Goal: Information Seeking & Learning: Learn about a topic

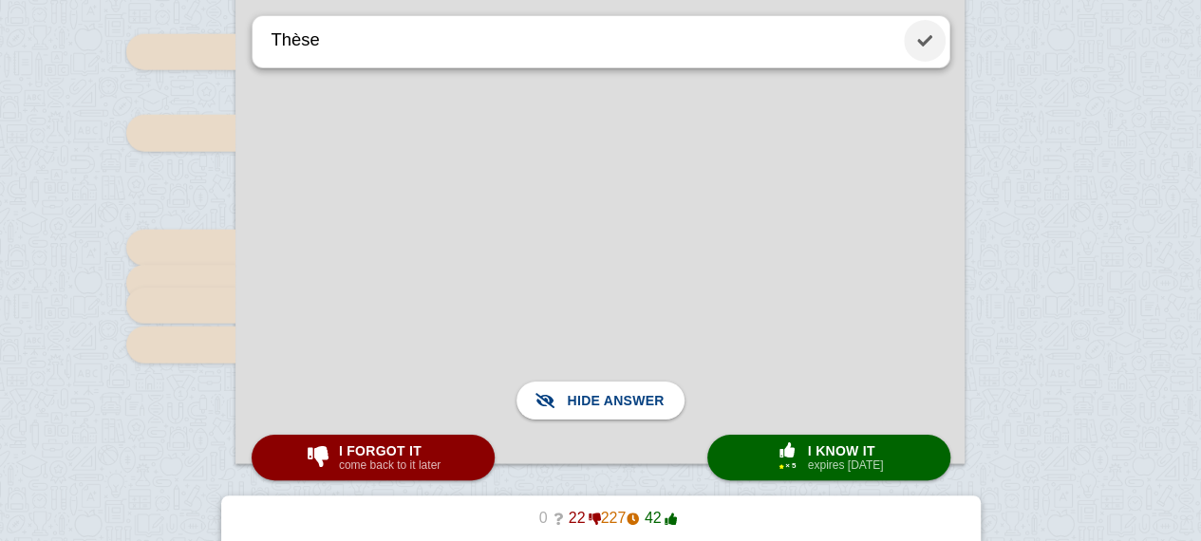
click at [917, 50] on link at bounding box center [925, 41] width 42 height 42
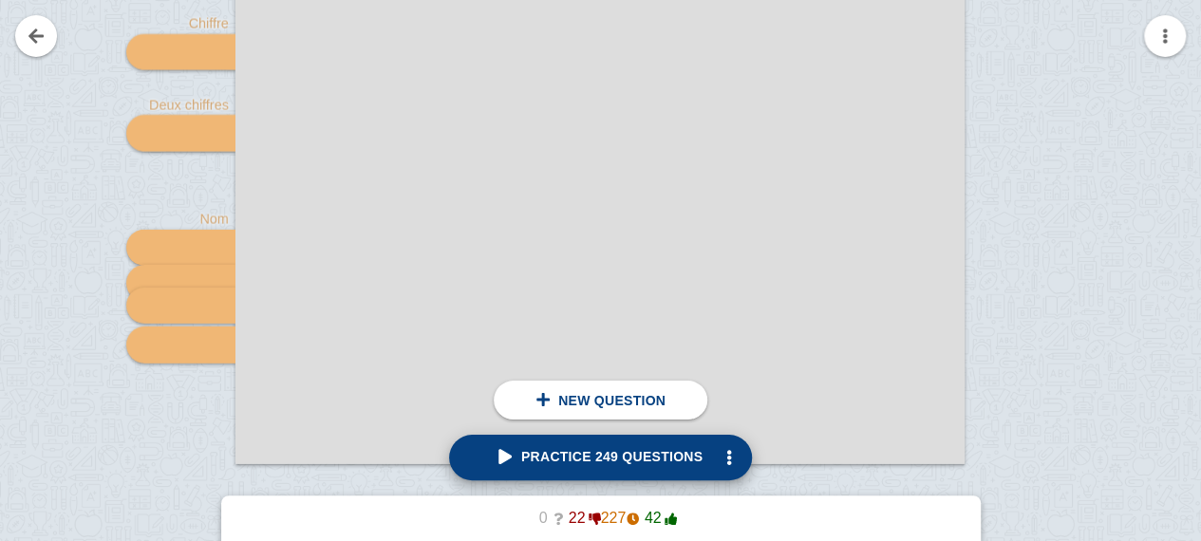
click at [598, 462] on span "Practice 249 questions" at bounding box center [600, 456] width 204 height 15
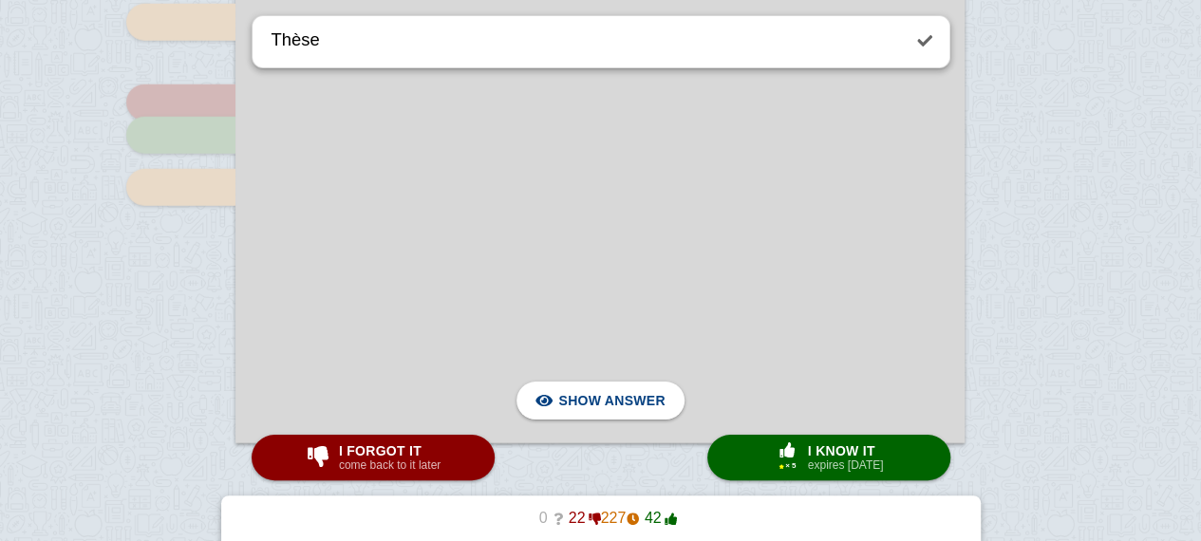
scroll to position [6360, 0]
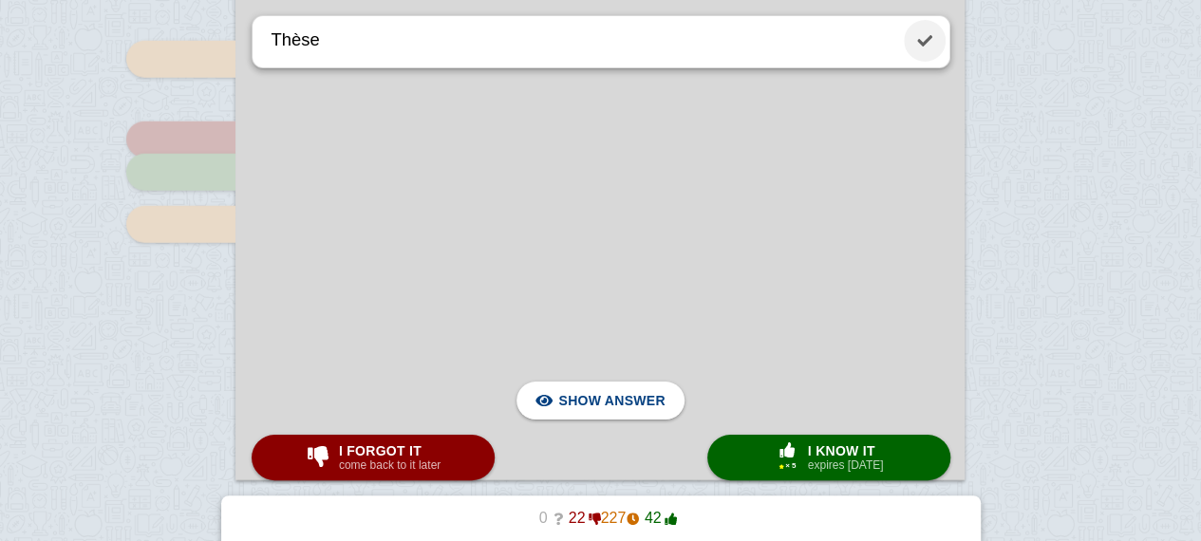
click at [936, 29] on link at bounding box center [925, 41] width 42 height 42
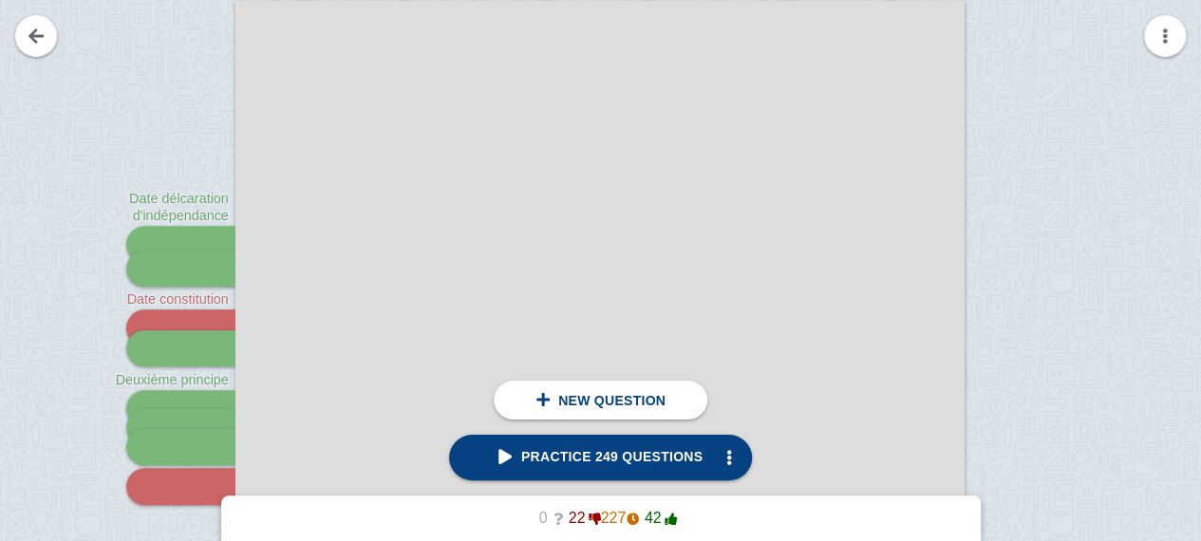
scroll to position [300, 0]
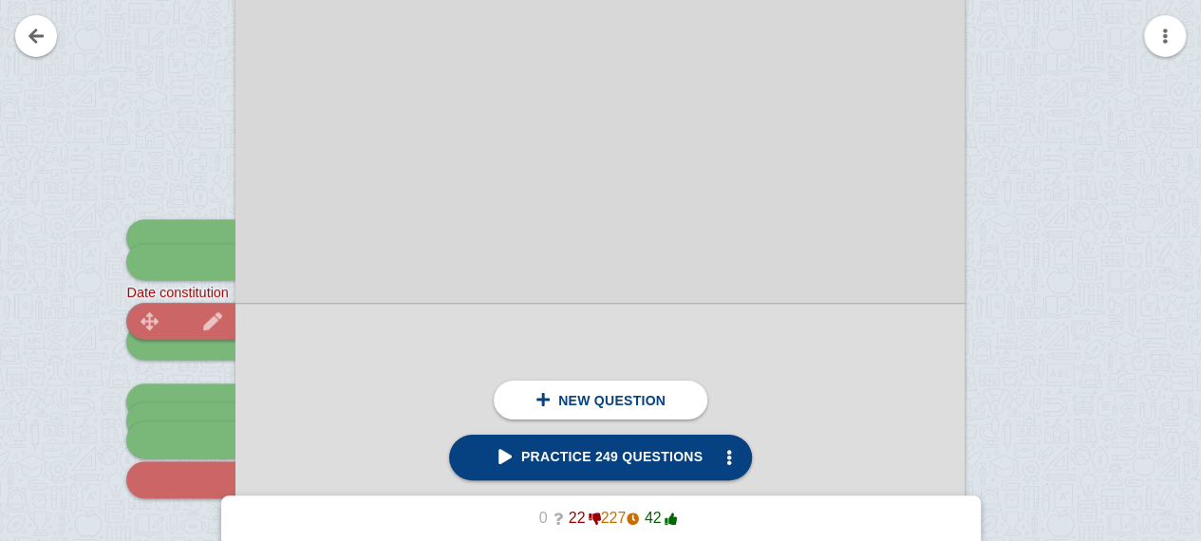
drag, startPoint x: 204, startPoint y: 294, endPoint x: 201, endPoint y: 315, distance: 21.1
click at [235, 315] on div "click here to add a question Date délcaration d'indépendance Qu'est-ce qu'il se…" at bounding box center [599, 509] width 729 height 1030
click at [201, 315] on img at bounding box center [213, 321] width 46 height 18
type textarea "Date constitution"
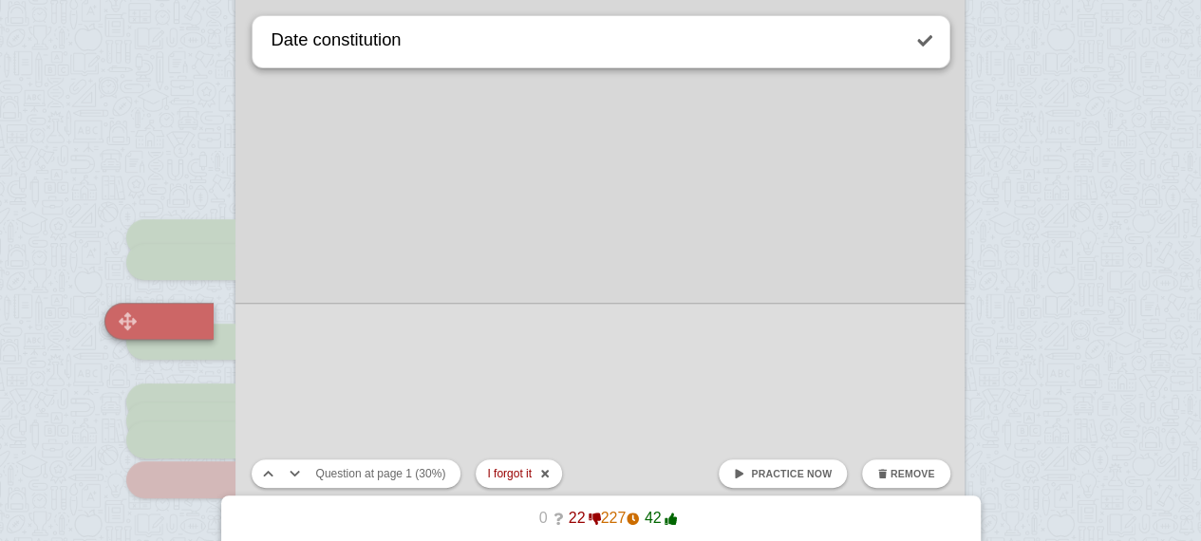
scroll to position [420, 0]
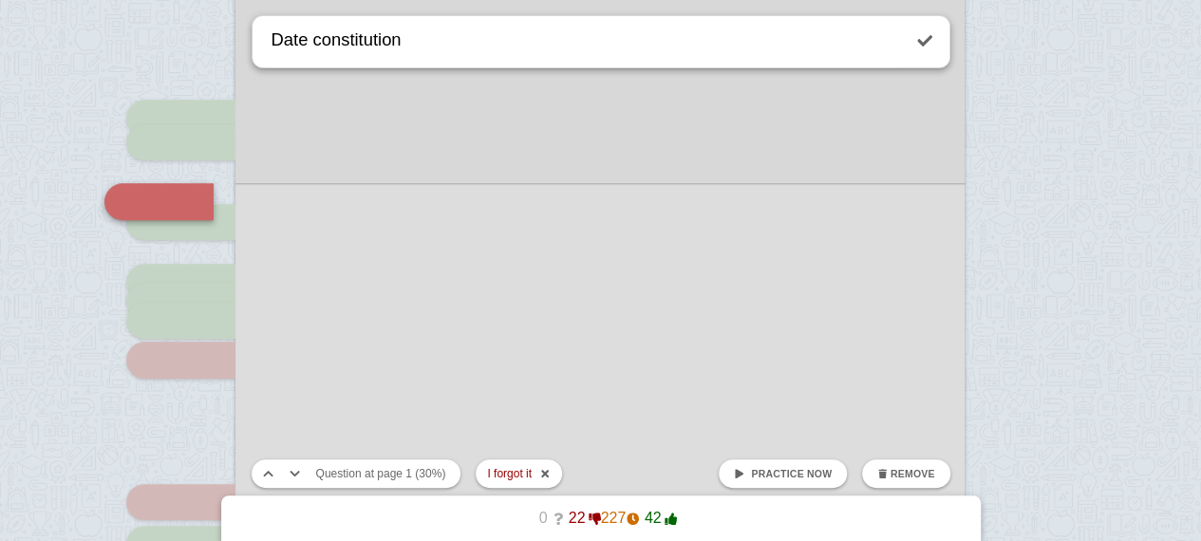
click at [837, 471] on link "Practice now" at bounding box center [783, 474] width 128 height 28
checkbox input "false"
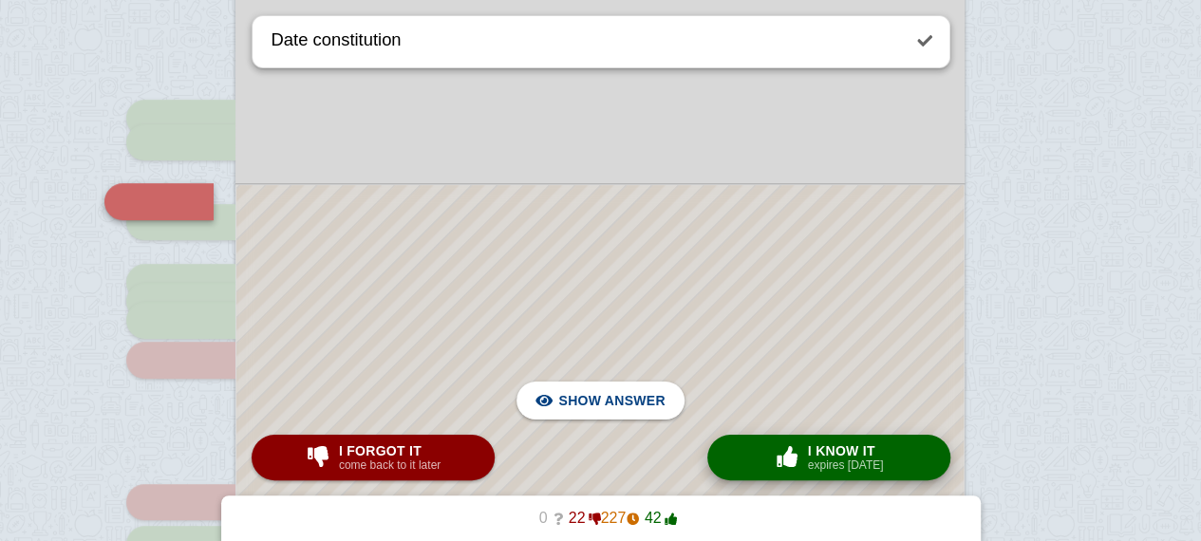
click at [789, 476] on button "× 0 I know it expires [DATE]" at bounding box center [828, 458] width 243 height 46
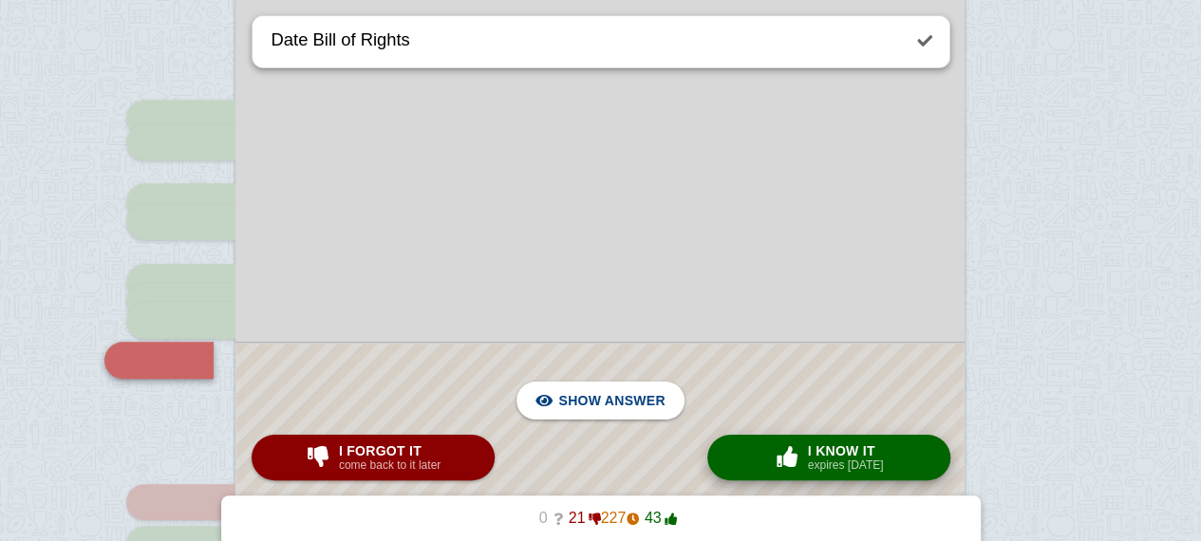
scroll to position [578, 0]
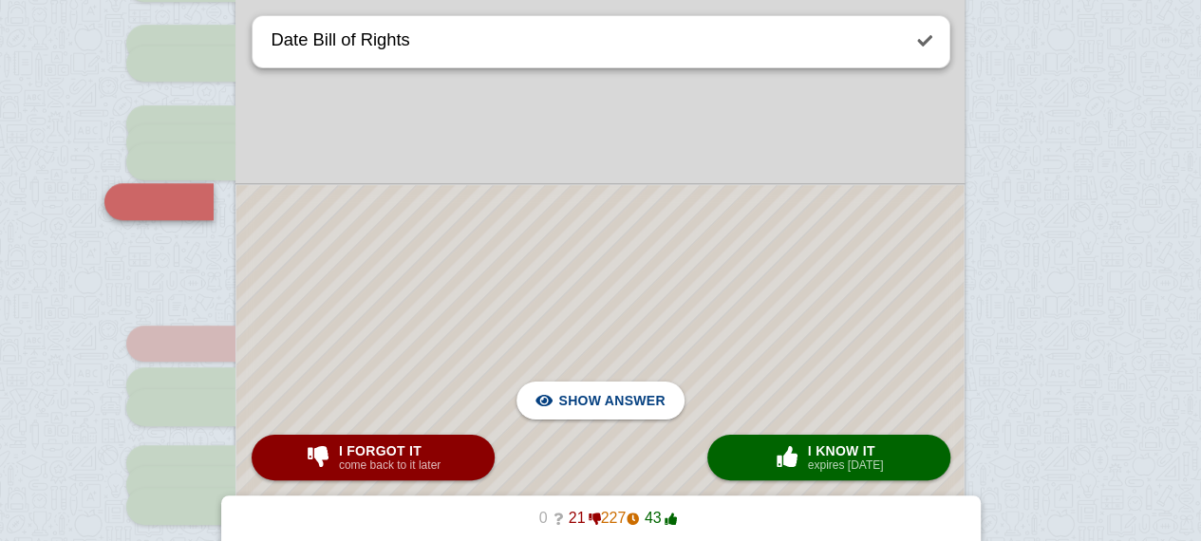
click at [812, 373] on div at bounding box center [599, 465] width 727 height 560
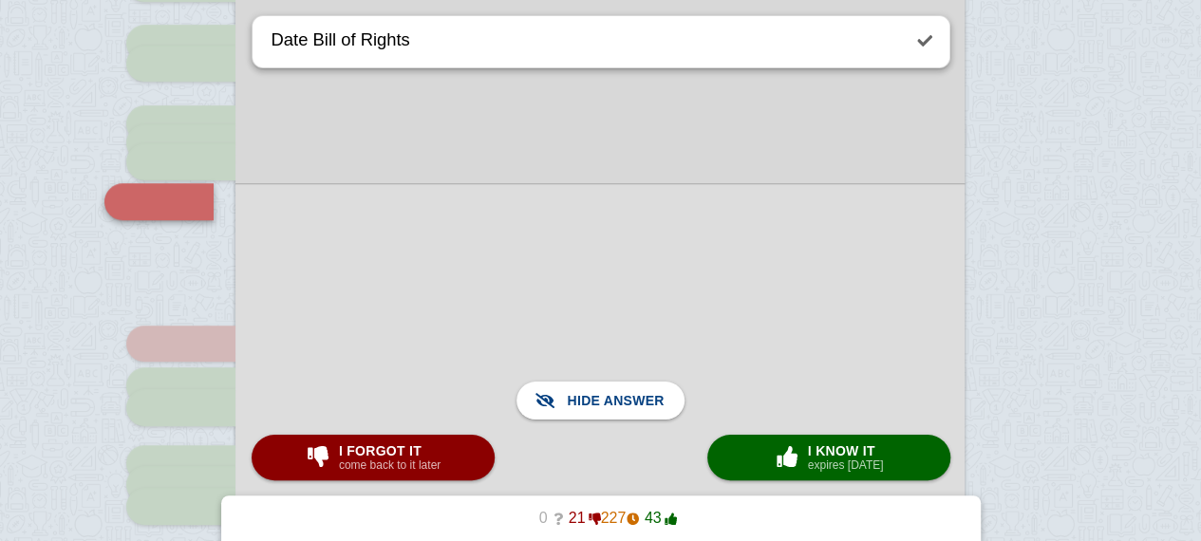
click at [812, 373] on div at bounding box center [599, 464] width 729 height 563
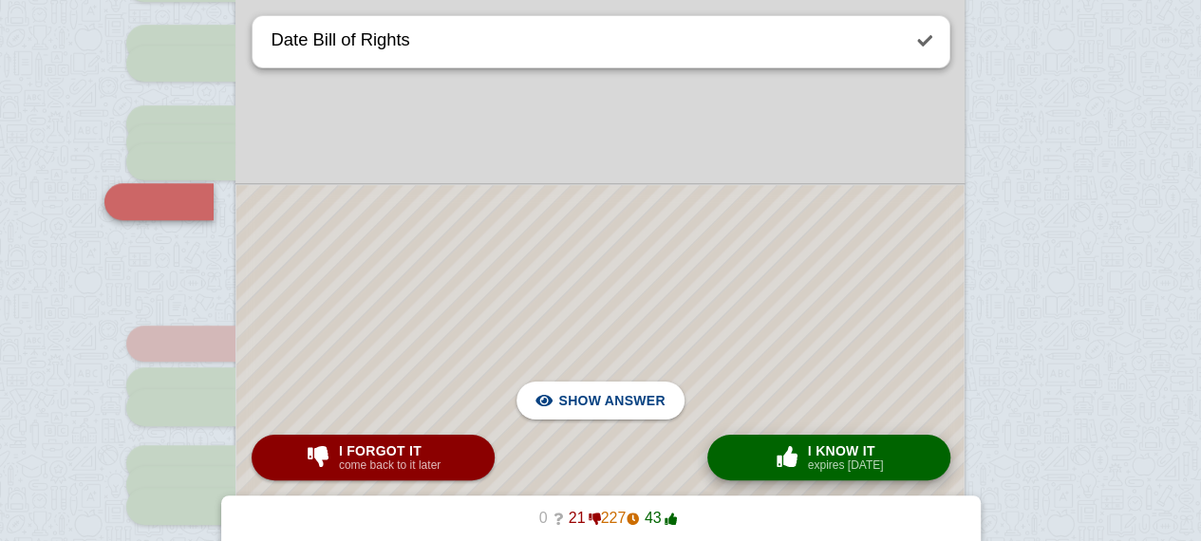
click at [855, 463] on small "expires [DATE]" at bounding box center [846, 465] width 76 height 13
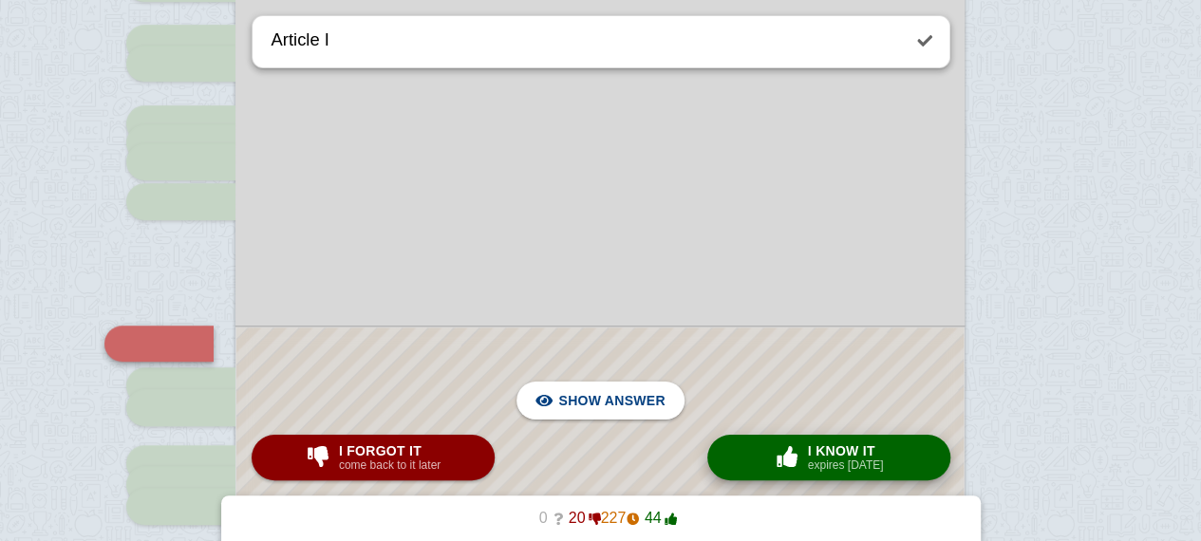
scroll to position [720, 0]
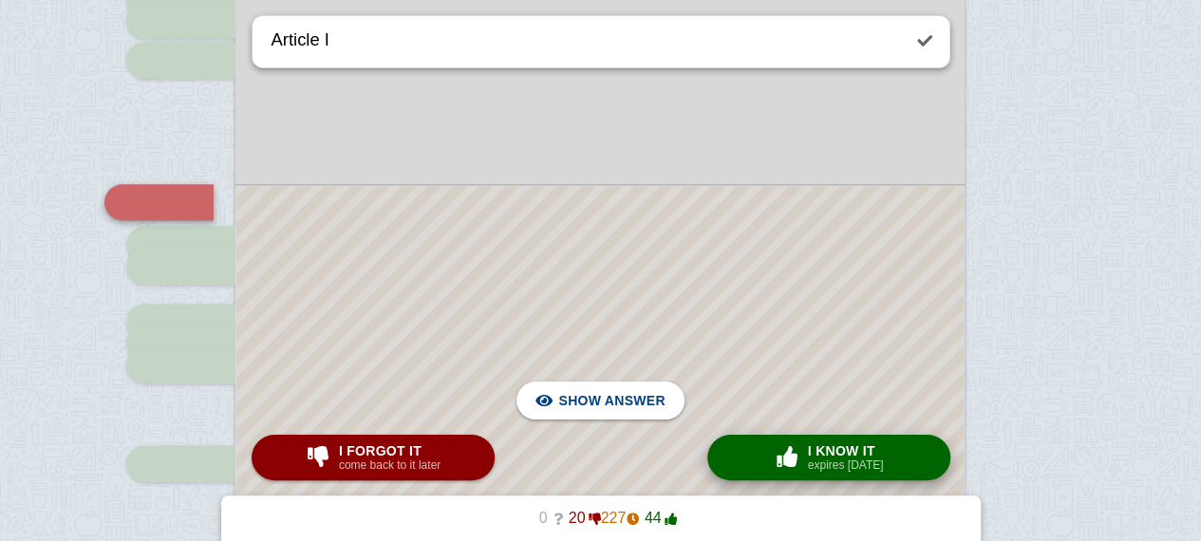
click at [855, 463] on small "expires [DATE]" at bounding box center [846, 465] width 76 height 13
type textarea "Deux chiffres + qui dirige"
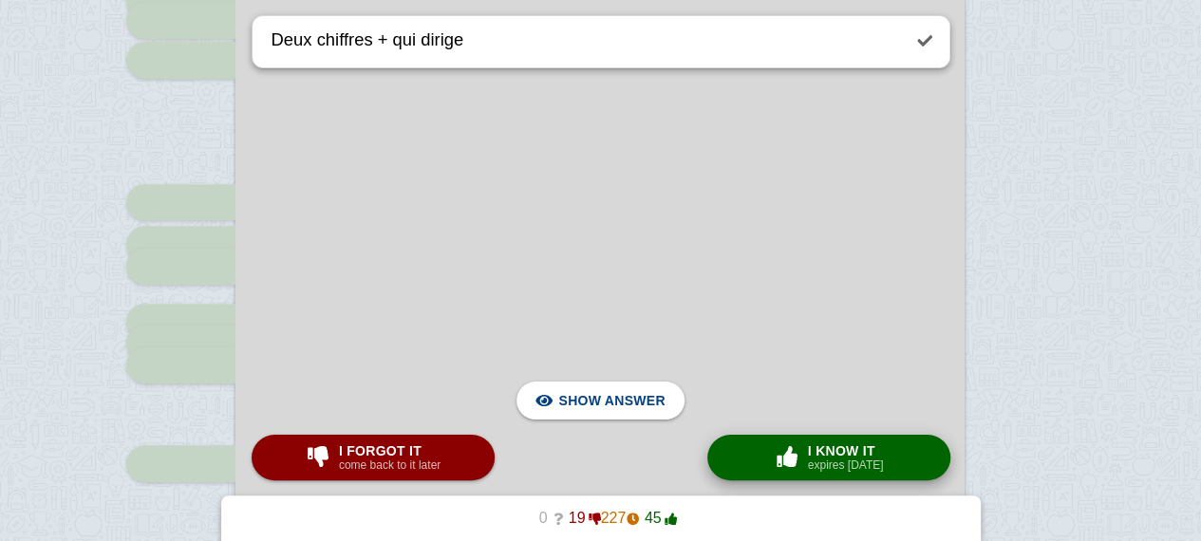
scroll to position [1827, 0]
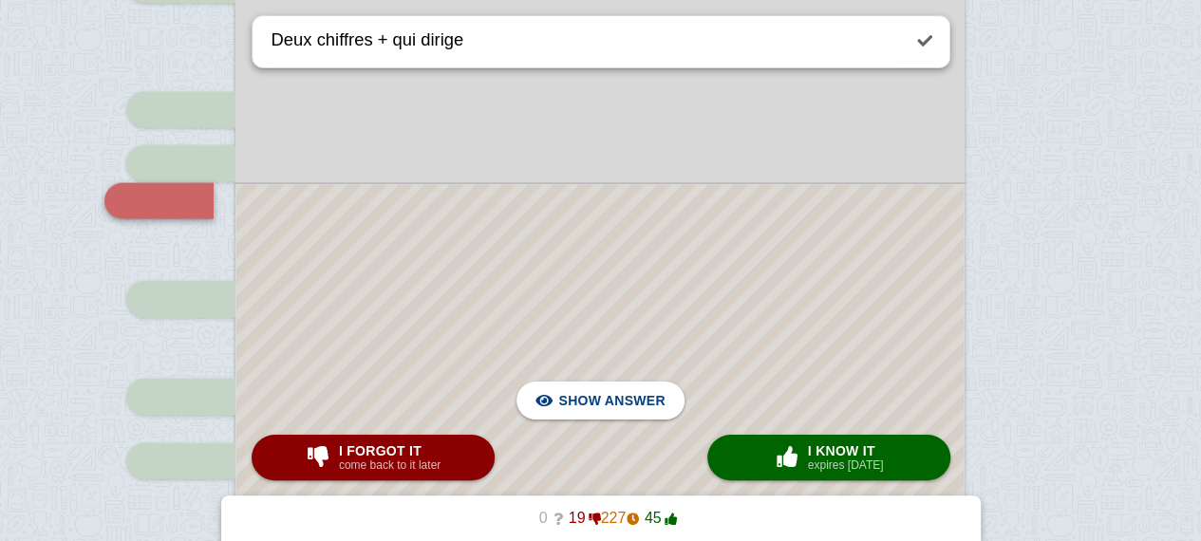
click at [834, 388] on div at bounding box center [599, 392] width 727 height 415
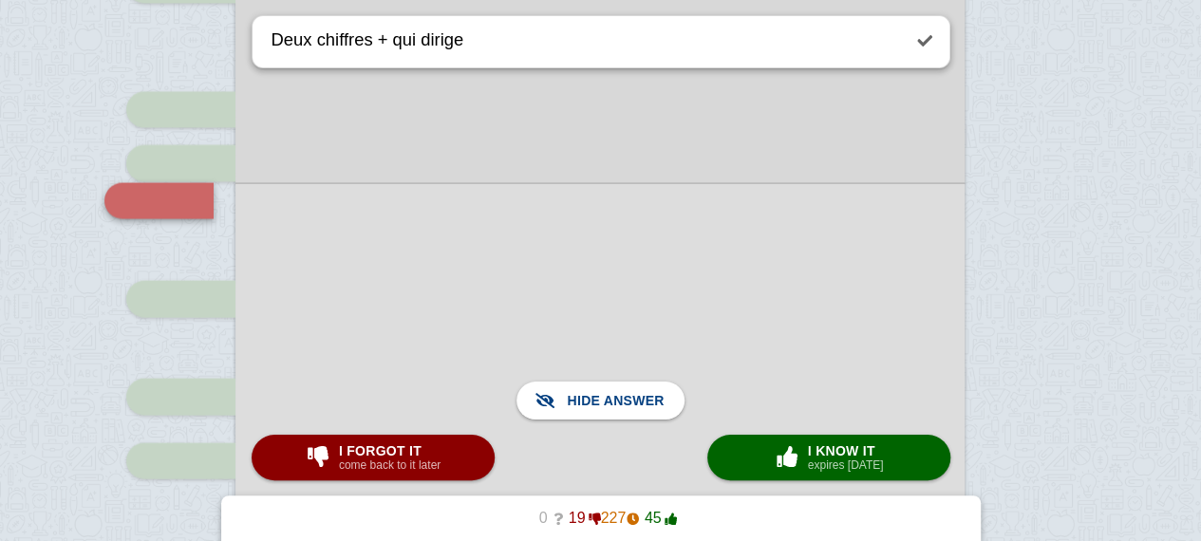
click at [834, 388] on div at bounding box center [599, 392] width 729 height 418
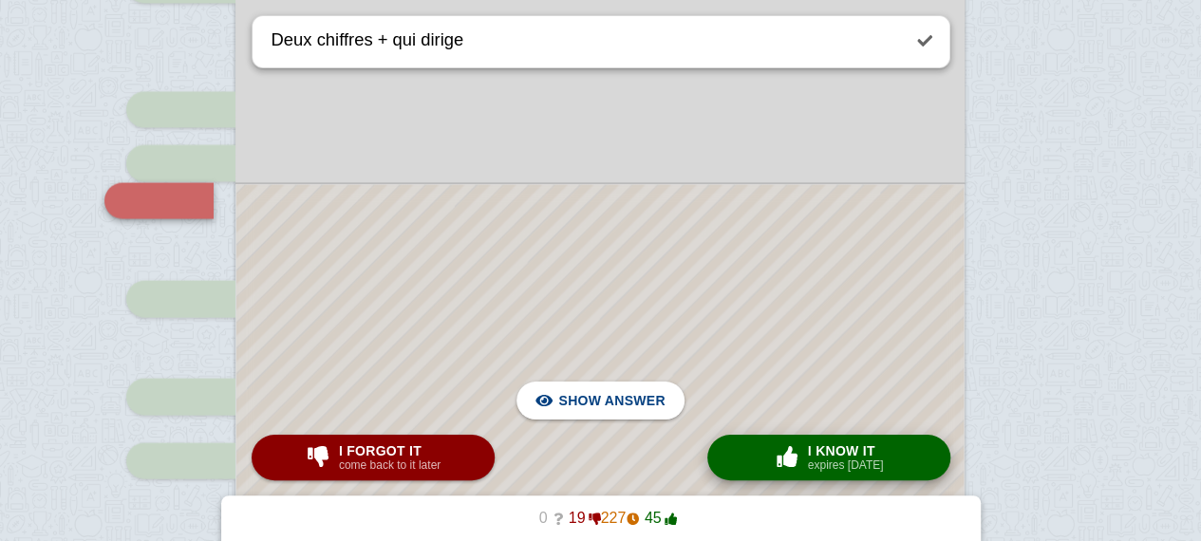
click at [860, 451] on span "I know it" at bounding box center [846, 450] width 76 height 15
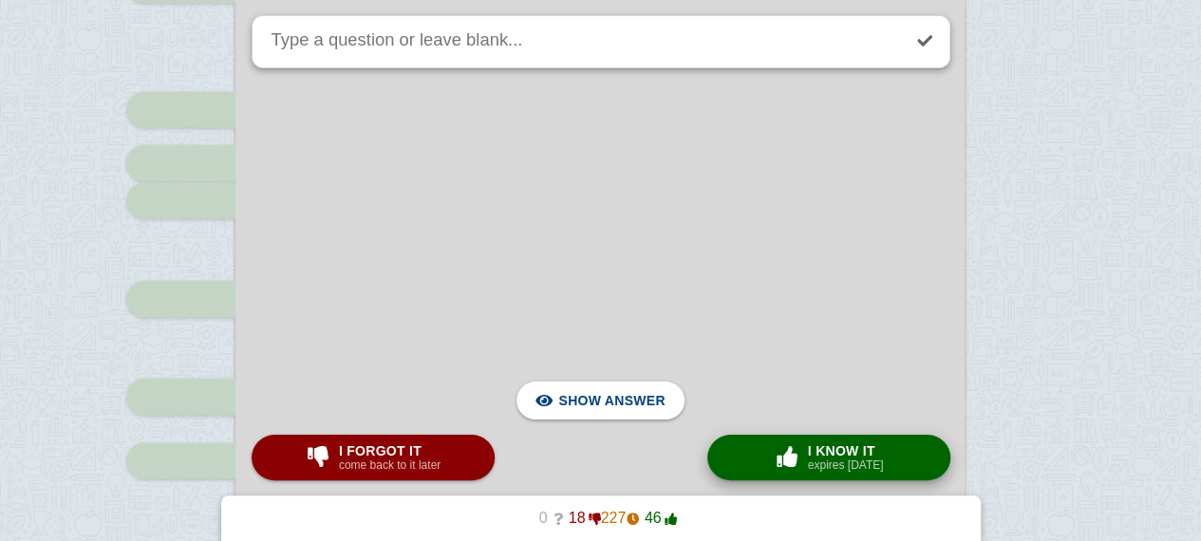
scroll to position [2992, 0]
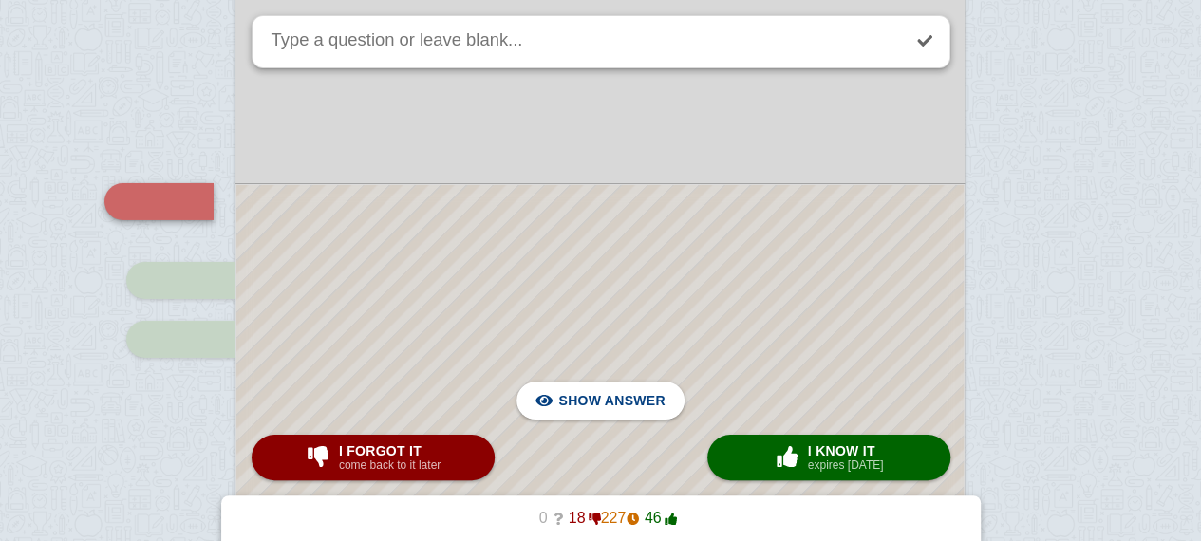
click at [804, 386] on div at bounding box center [599, 361] width 727 height 353
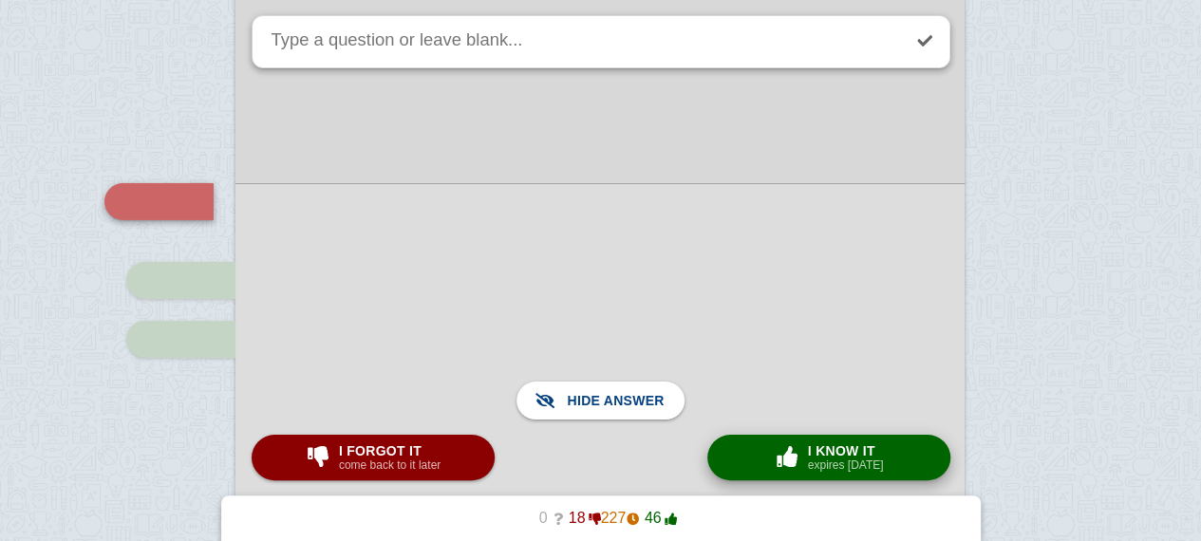
click at [827, 459] on small "expires [DATE]" at bounding box center [846, 465] width 76 height 13
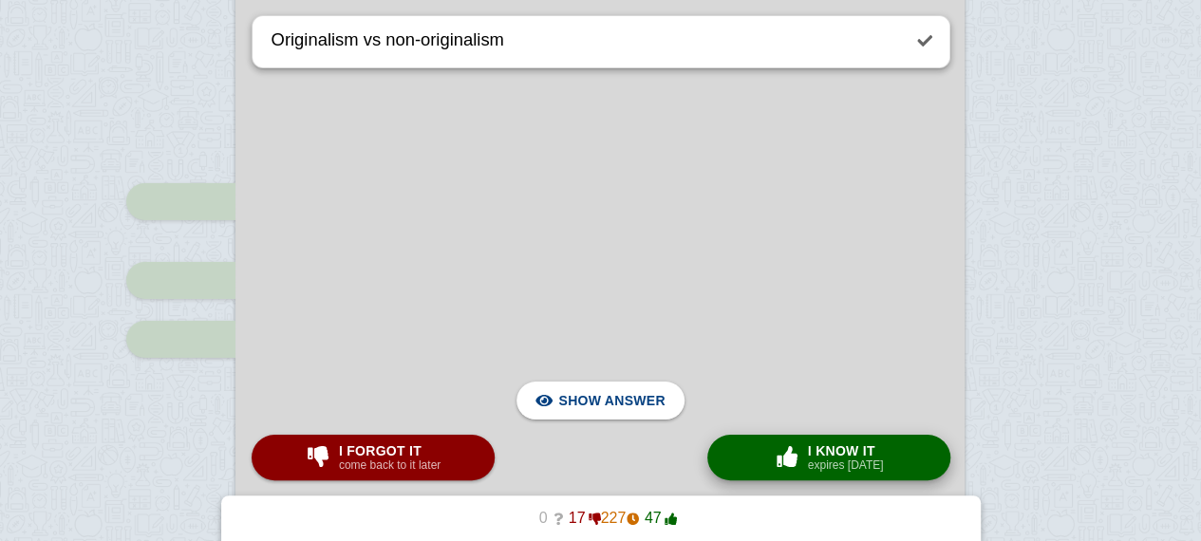
scroll to position [3825, 0]
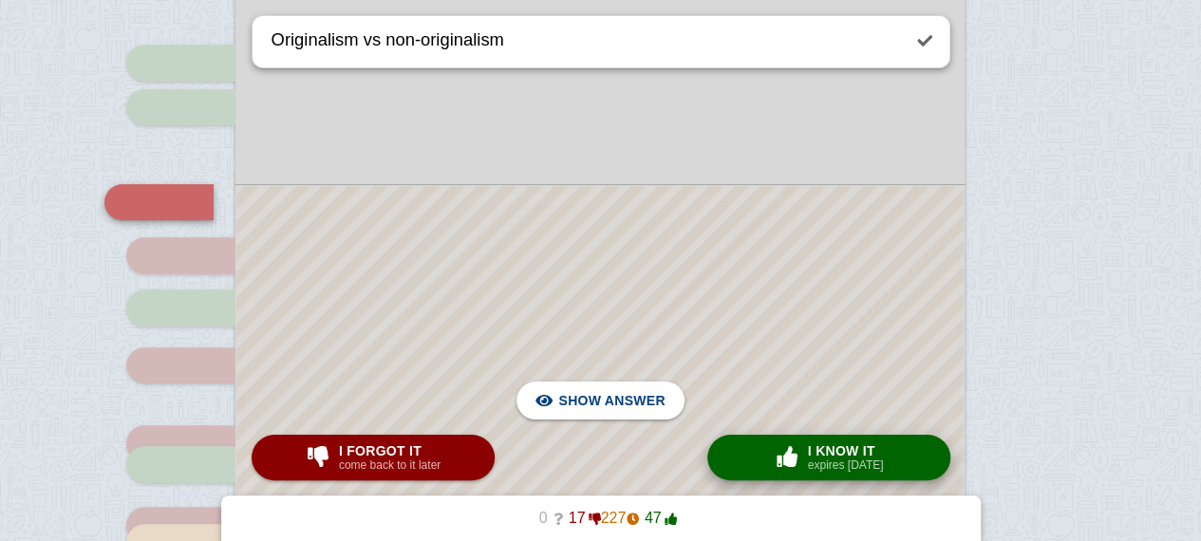
click at [827, 459] on small "expires [DATE]" at bounding box center [846, 465] width 76 height 13
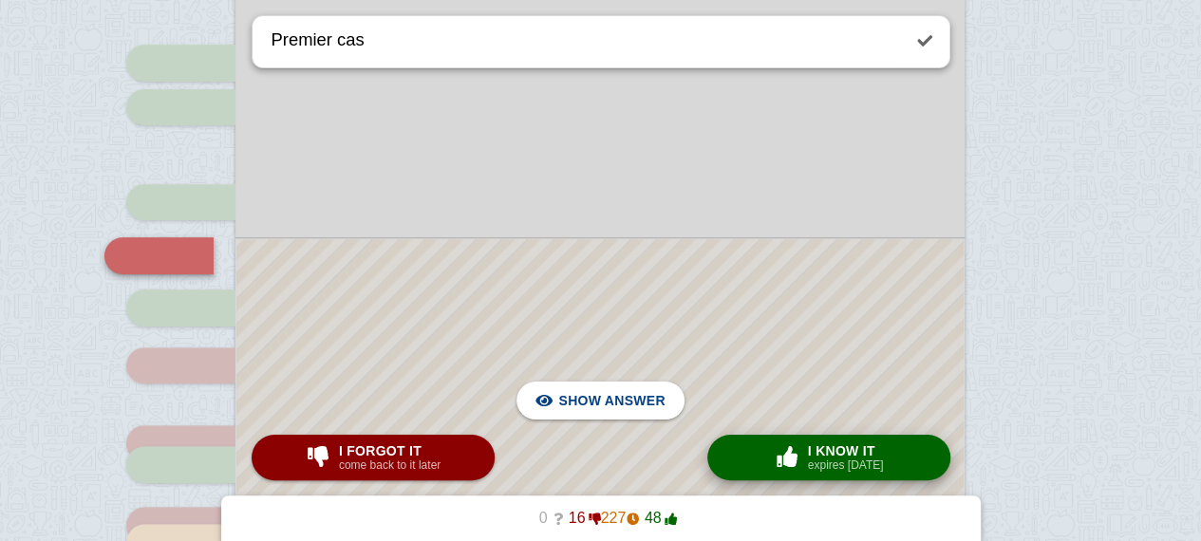
scroll to position [3879, 0]
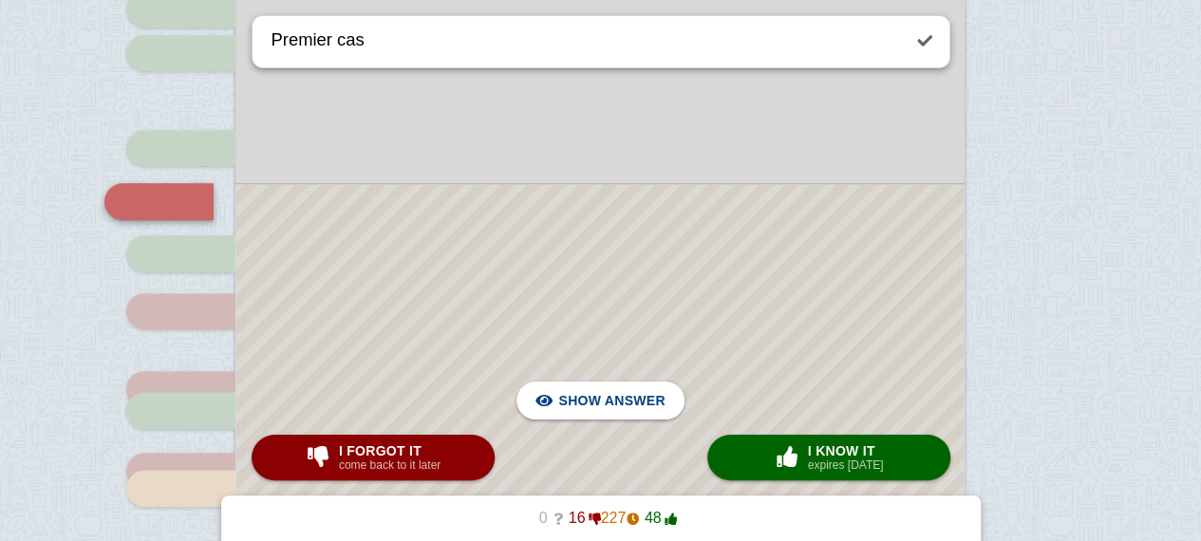
click at [775, 284] on div at bounding box center [599, 469] width 727 height 569
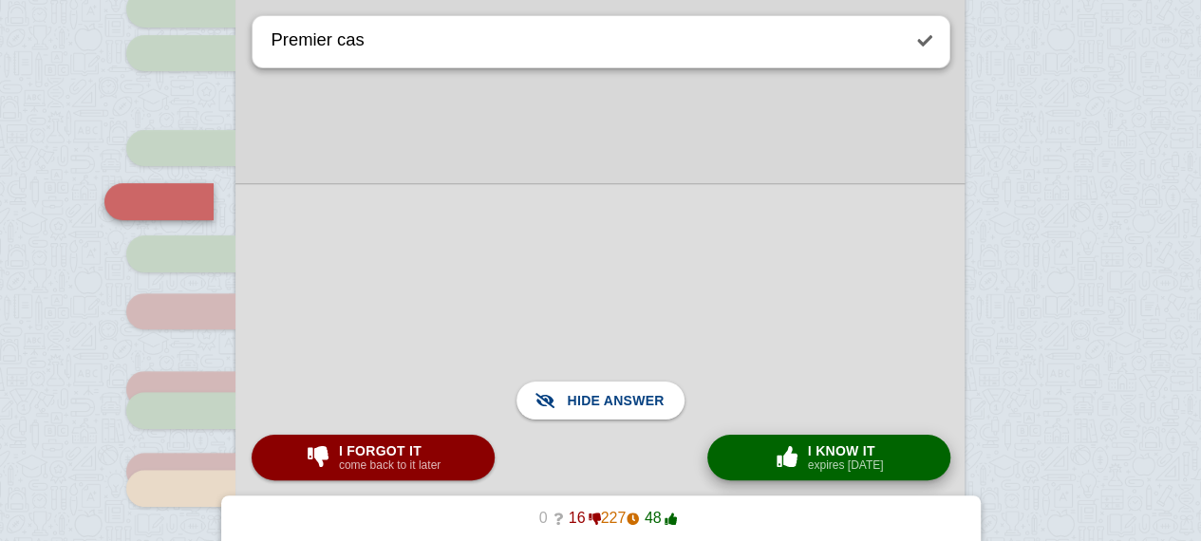
click at [774, 453] on span "button" at bounding box center [787, 456] width 30 height 21
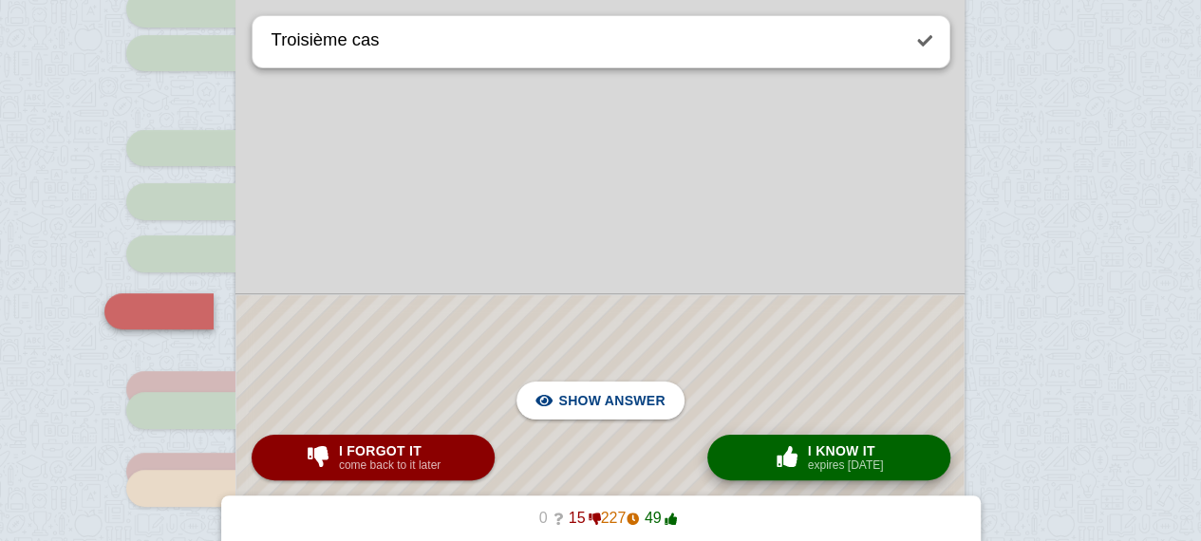
scroll to position [3988, 0]
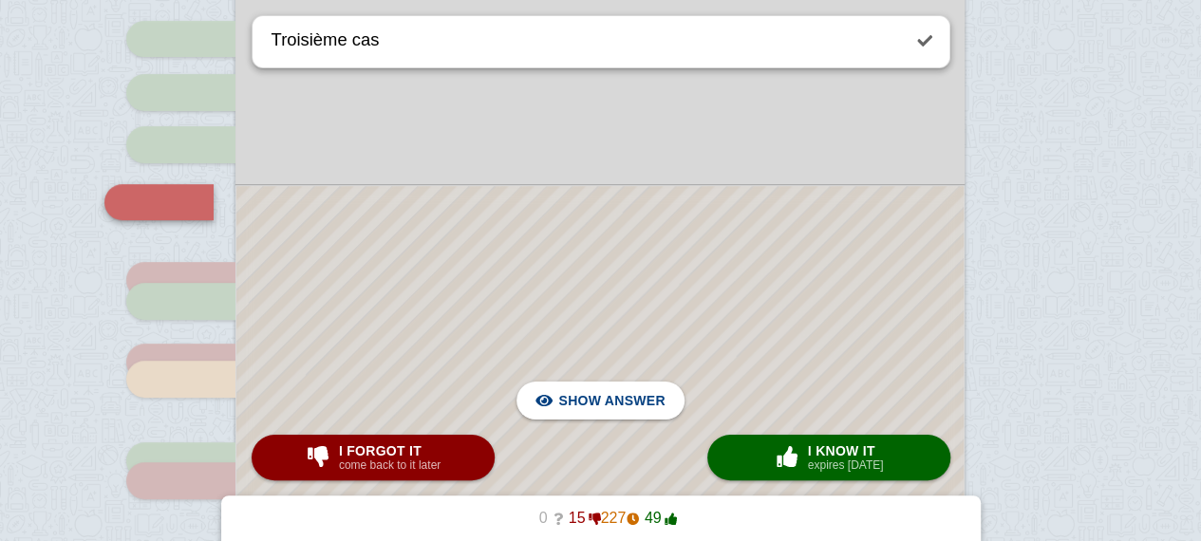
click at [724, 287] on div at bounding box center [599, 415] width 727 height 459
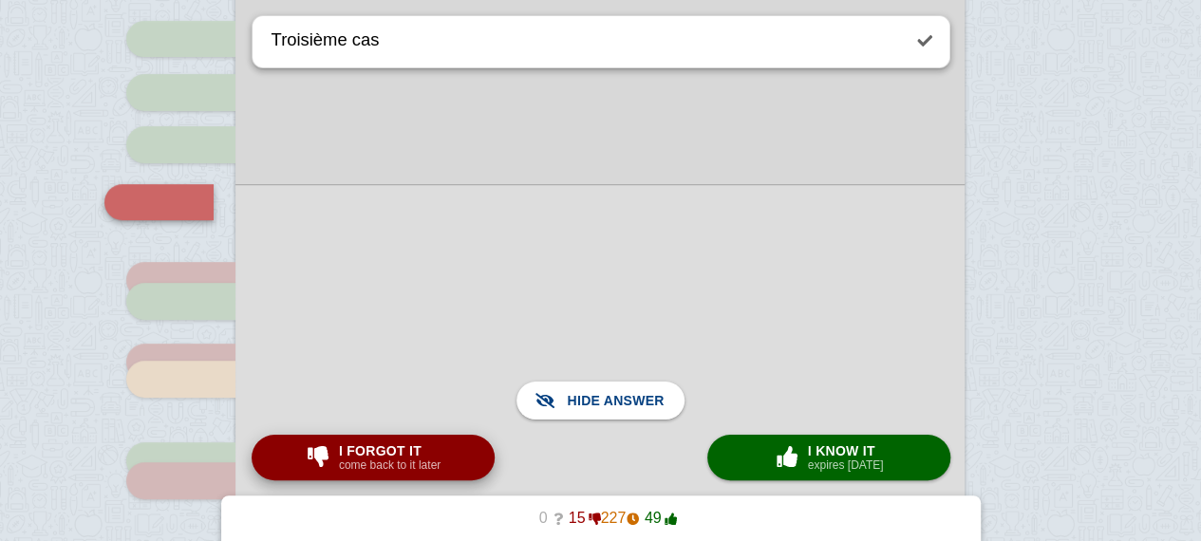
click at [350, 459] on small "come back to it later" at bounding box center [390, 465] width 102 height 13
type textarea "separate but equal"
checkbox input "true"
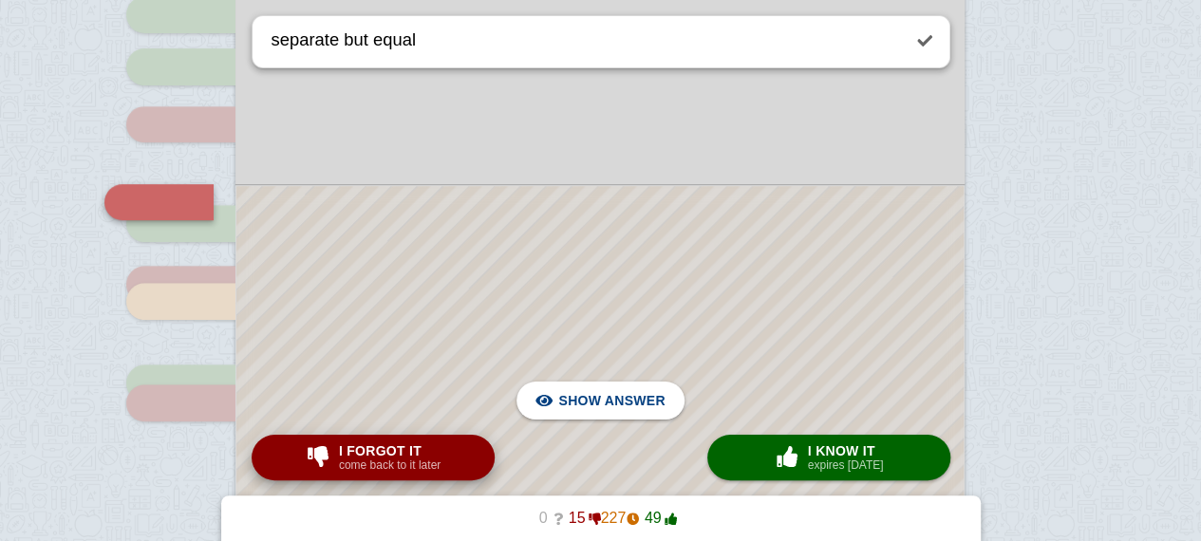
click at [823, 459] on small "expires [DATE]" at bounding box center [846, 465] width 76 height 13
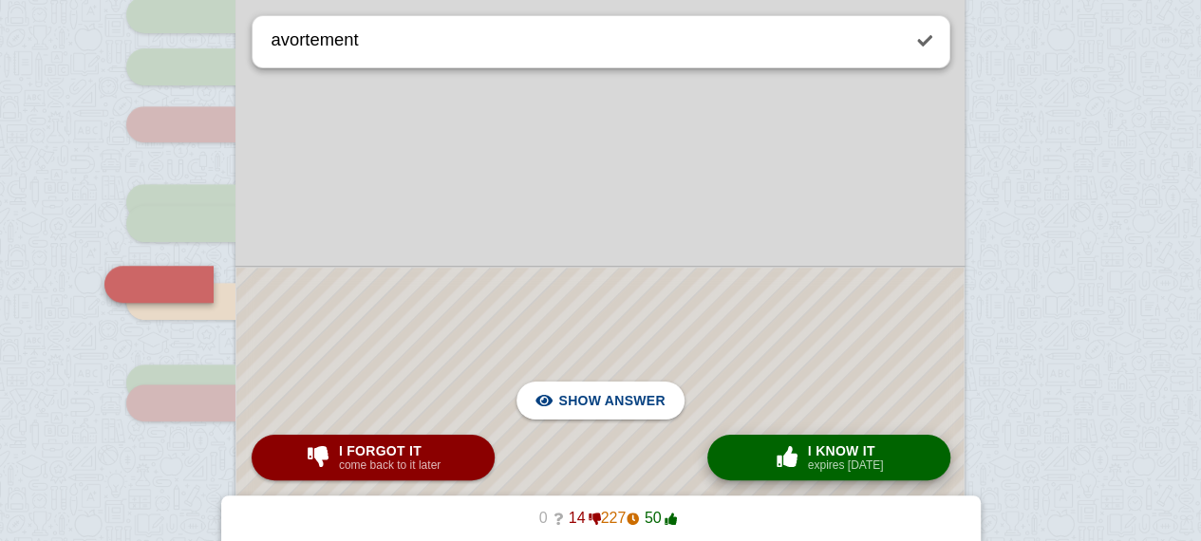
scroll to position [4148, 0]
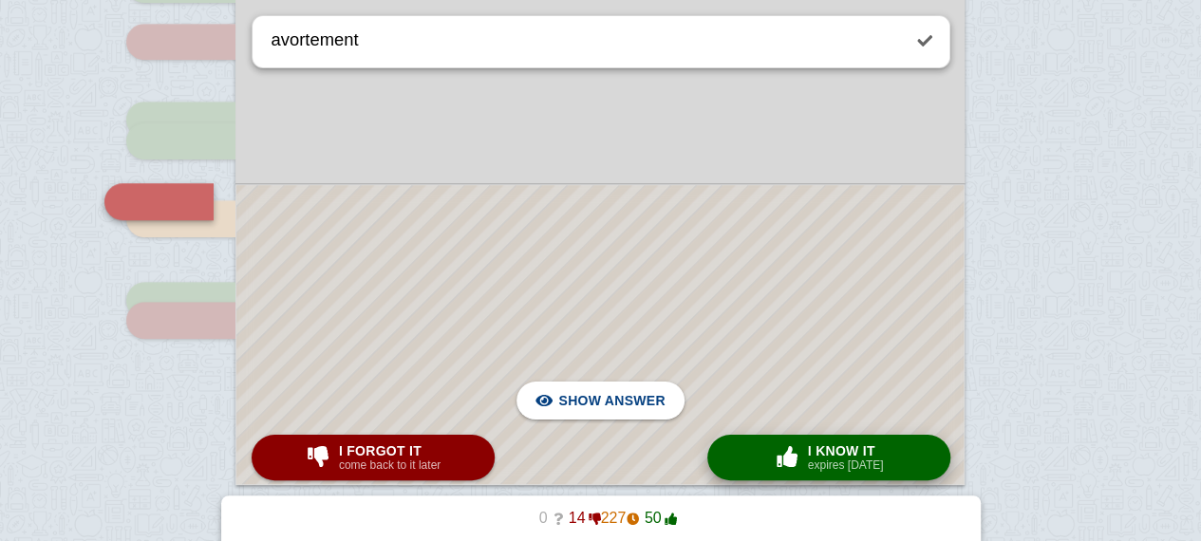
click at [823, 459] on small "expires [DATE]" at bounding box center [846, 465] width 76 height 13
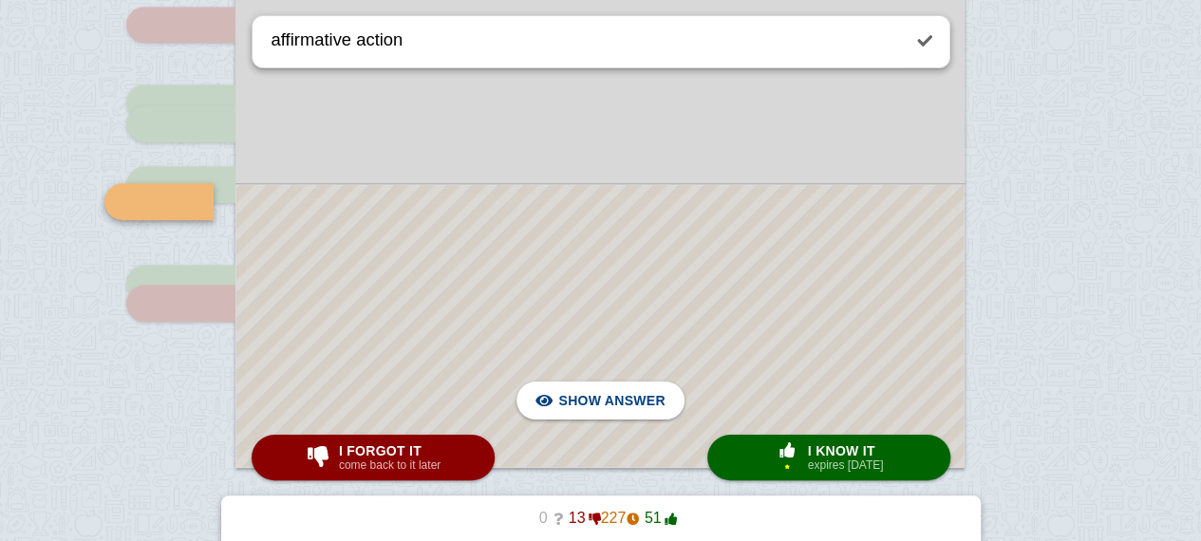
click at [837, 392] on div at bounding box center [599, 326] width 727 height 282
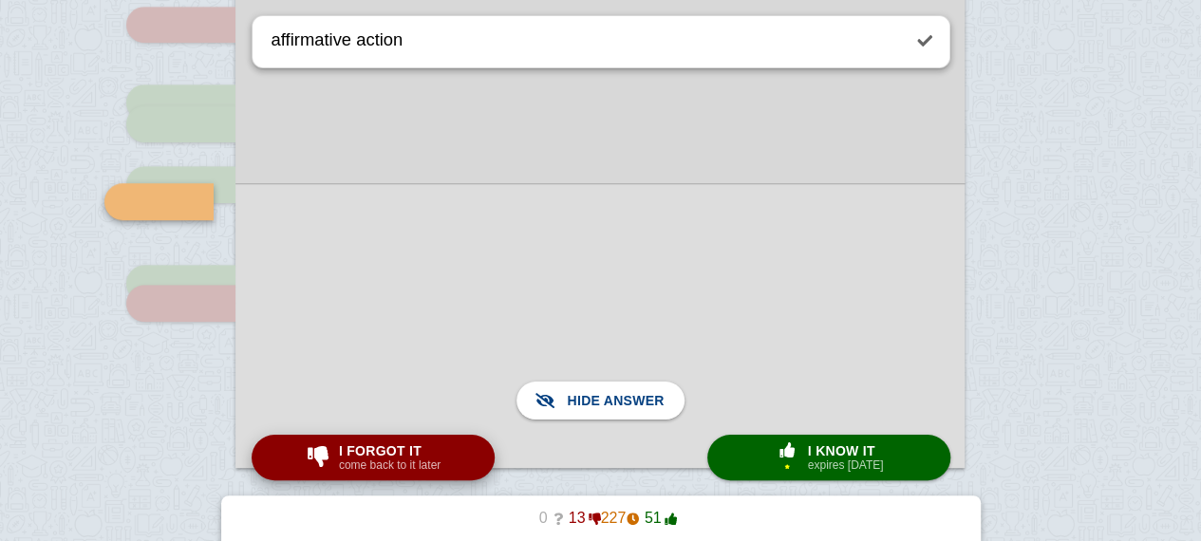
click at [455, 467] on button "I forgot it come back to it later" at bounding box center [373, 458] width 243 height 46
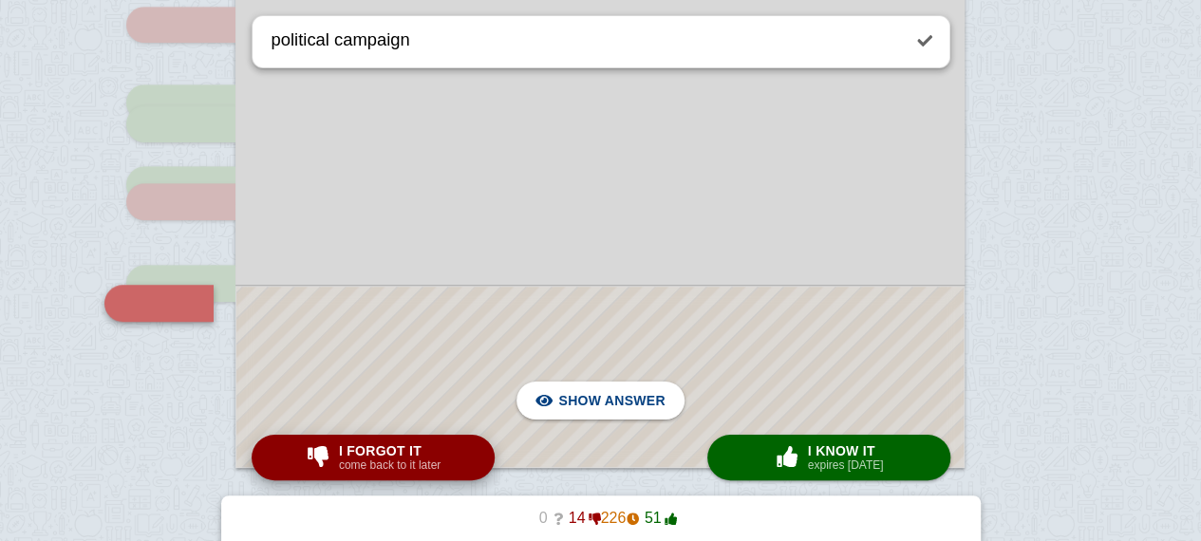
scroll to position [4267, 0]
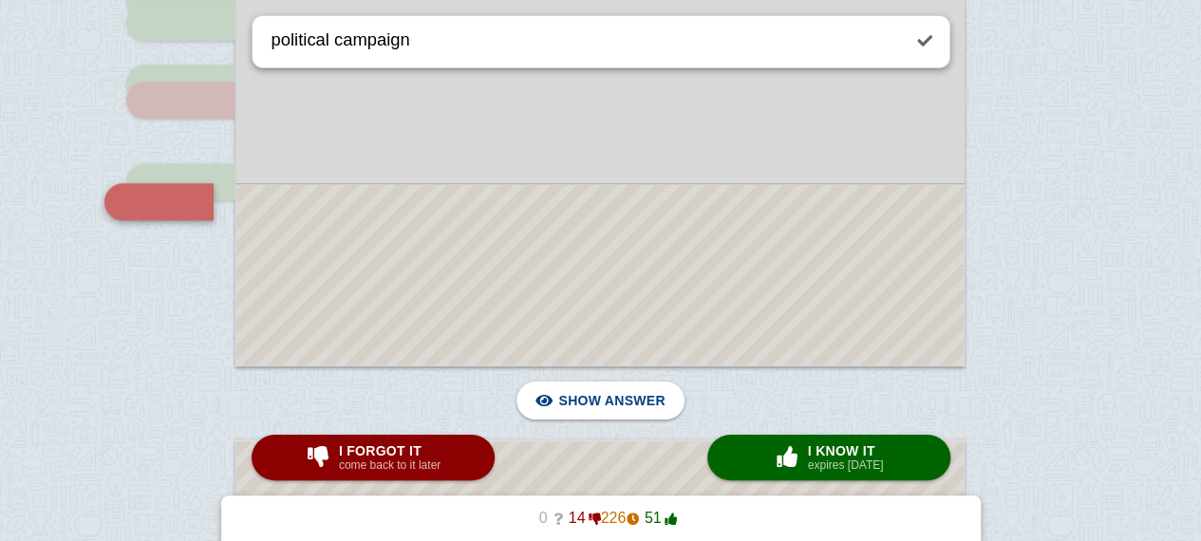
click at [420, 227] on div at bounding box center [599, 275] width 727 height 180
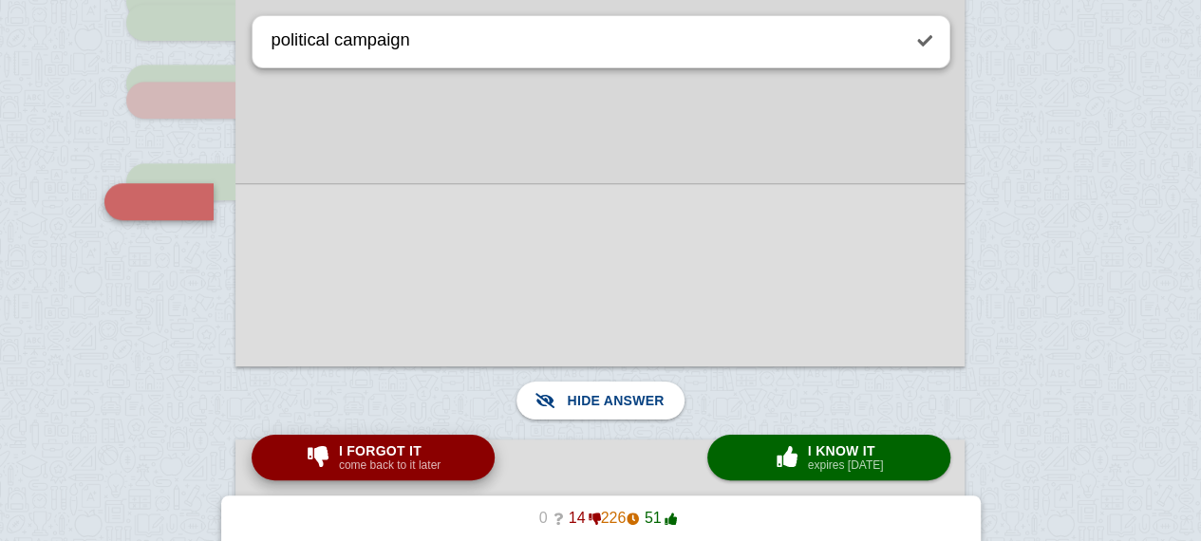
click at [469, 452] on button "I forgot it come back to it later" at bounding box center [373, 458] width 243 height 46
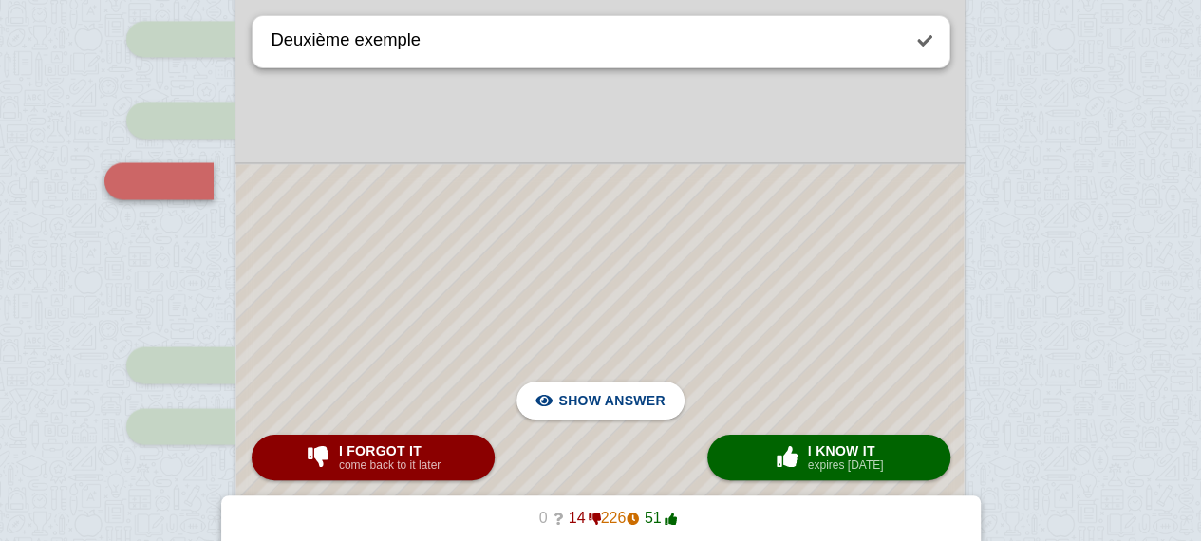
scroll to position [5160, 0]
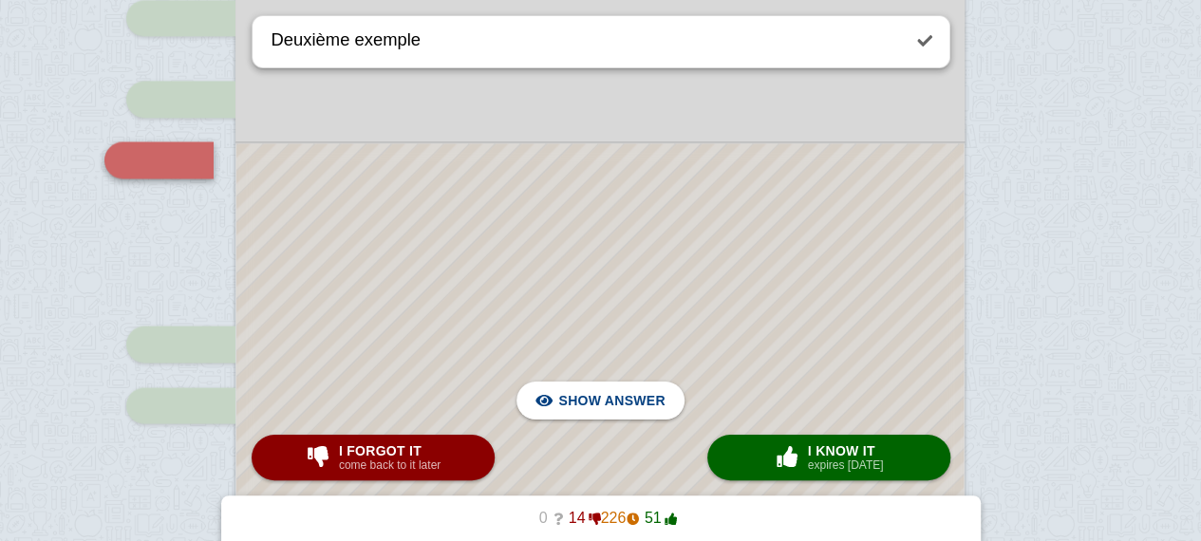
click at [477, 229] on div at bounding box center [599, 359] width 727 height 433
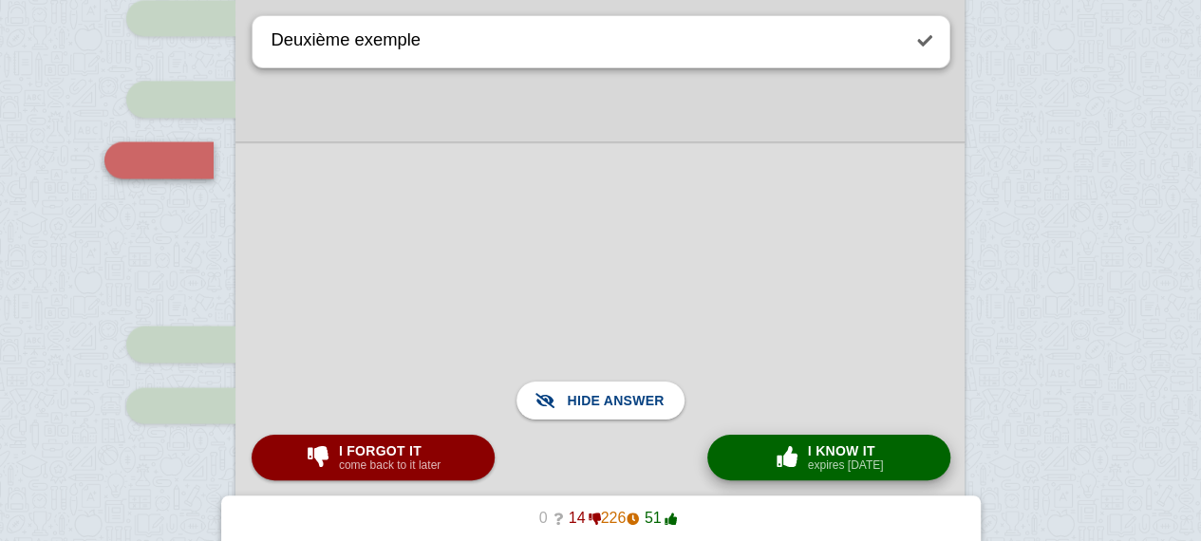
click at [796, 472] on div "× 0 I know it expires [DATE]" at bounding box center [829, 457] width 118 height 30
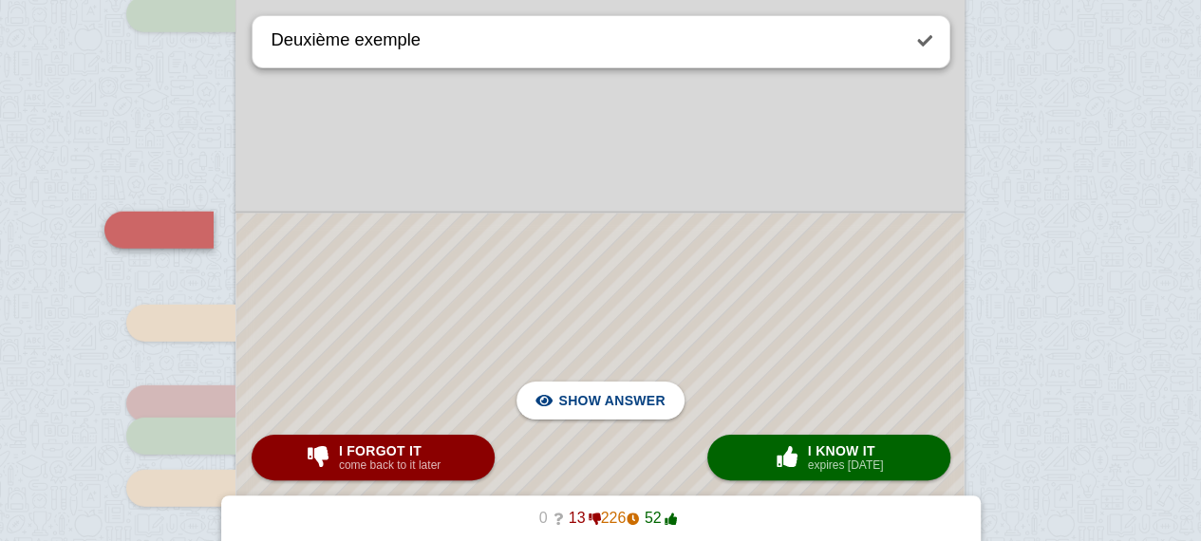
scroll to position [6099, 0]
click at [725, 354] on div at bounding box center [599, 476] width 727 height 530
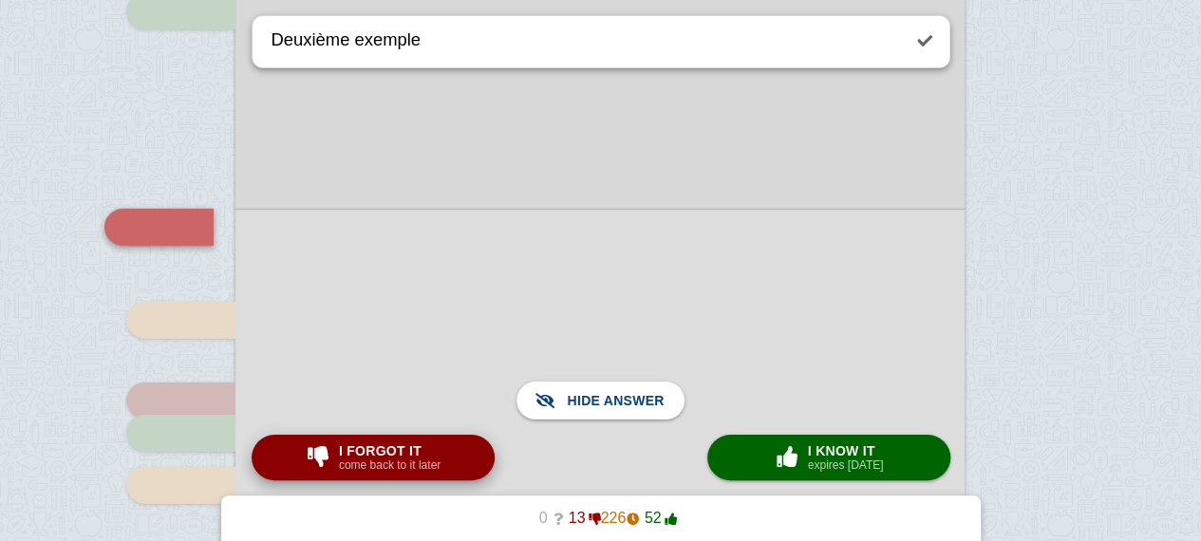
click at [439, 469] on div "I forgot it come back to it later" at bounding box center [389, 457] width 109 height 30
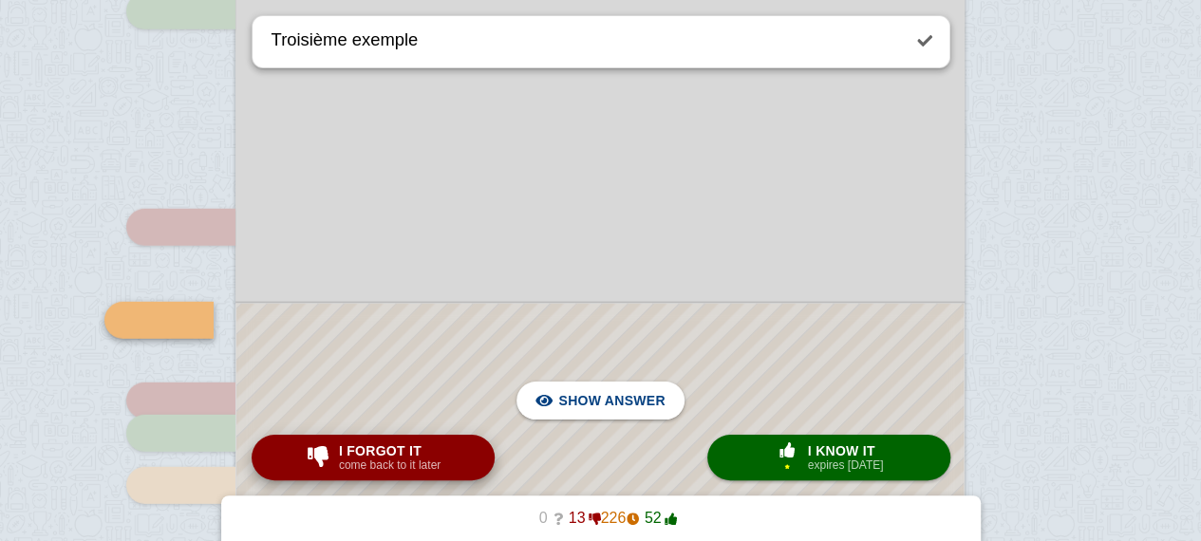
scroll to position [6217, 0]
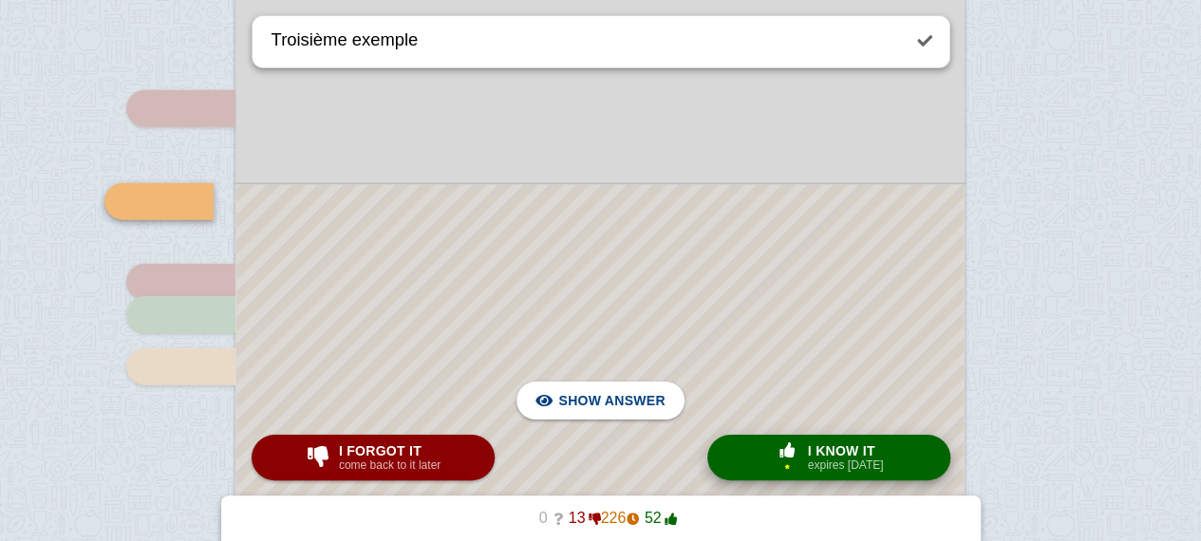
click at [791, 458] on span "button" at bounding box center [787, 449] width 30 height 15
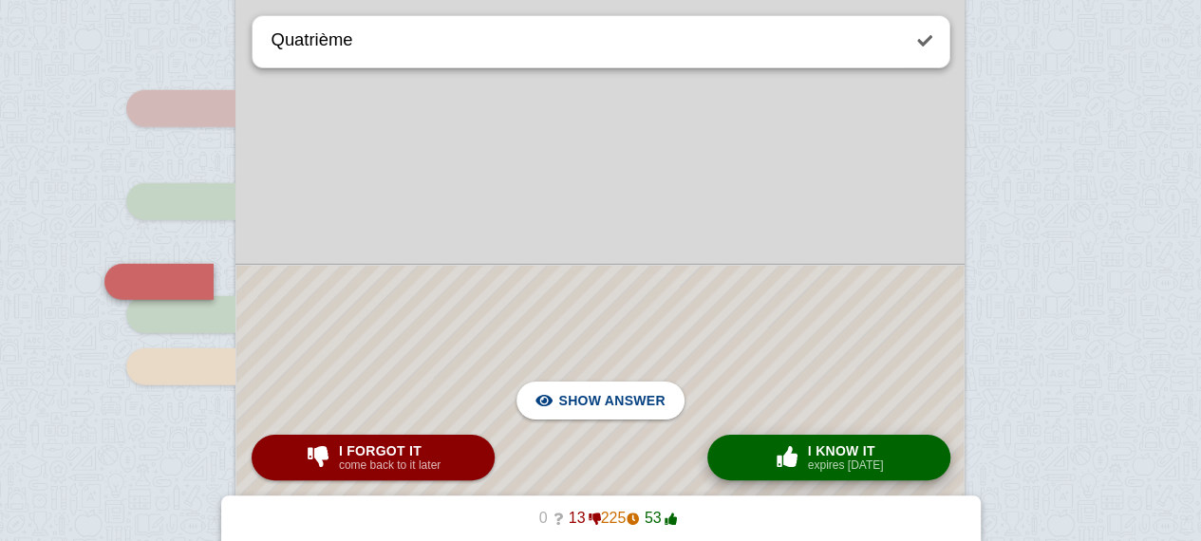
scroll to position [6297, 0]
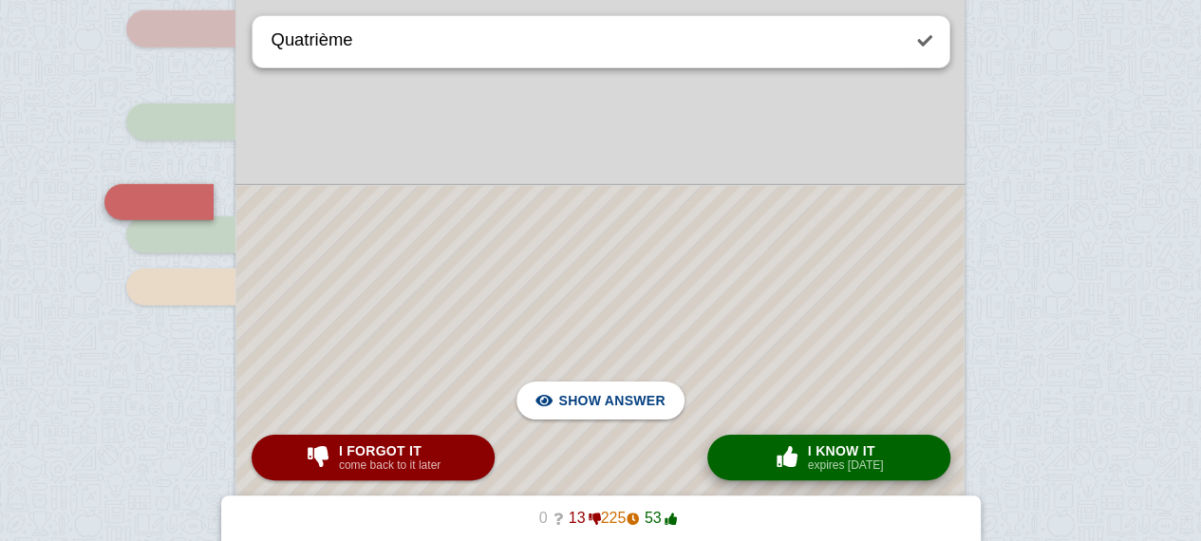
click at [791, 459] on span "button" at bounding box center [787, 456] width 30 height 21
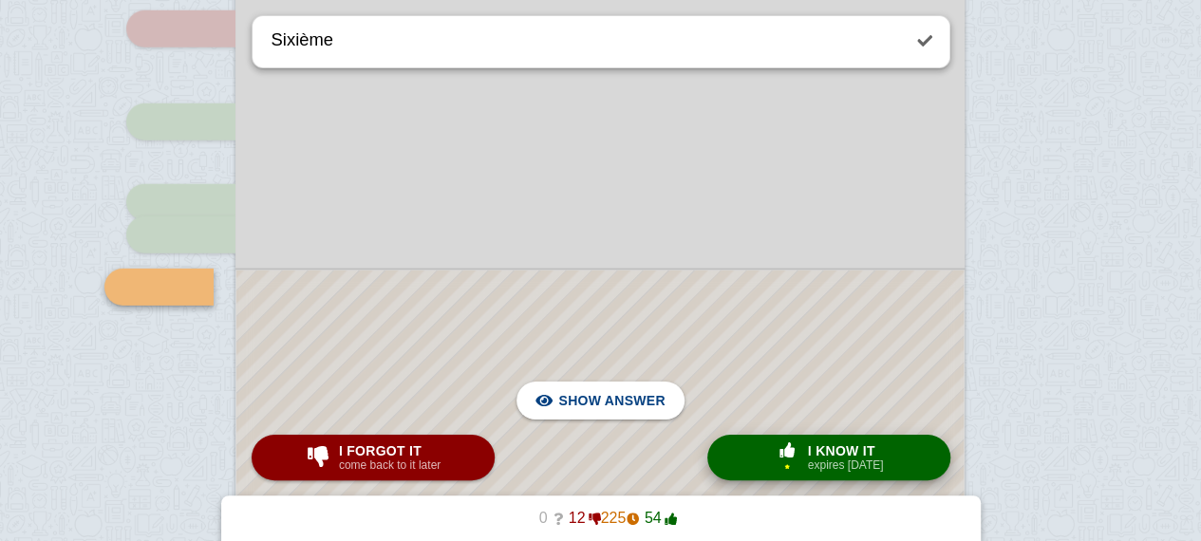
scroll to position [6383, 0]
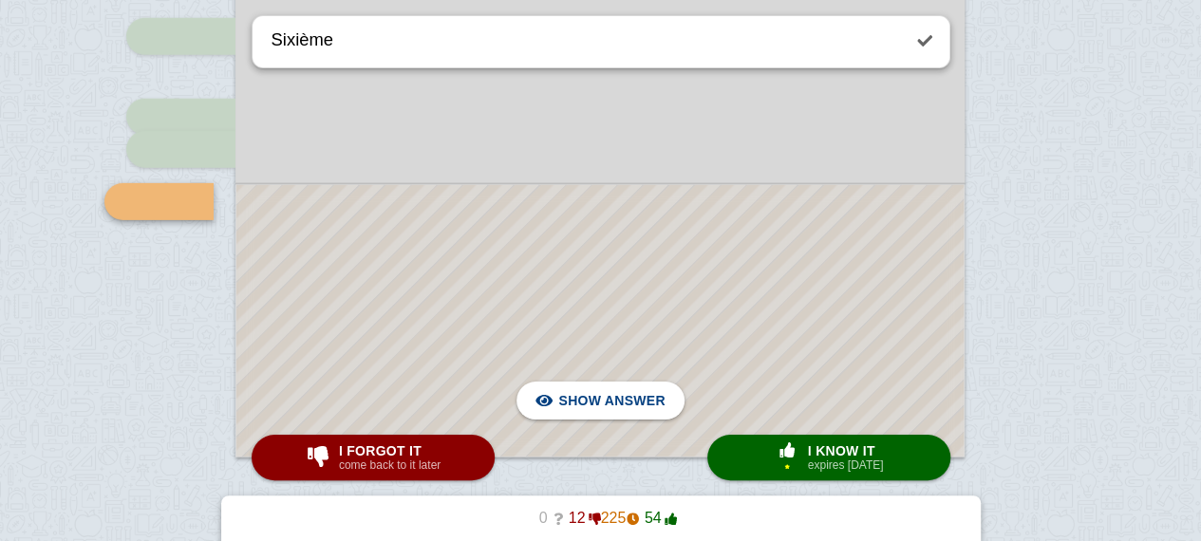
click at [729, 362] on div at bounding box center [599, 321] width 727 height 272
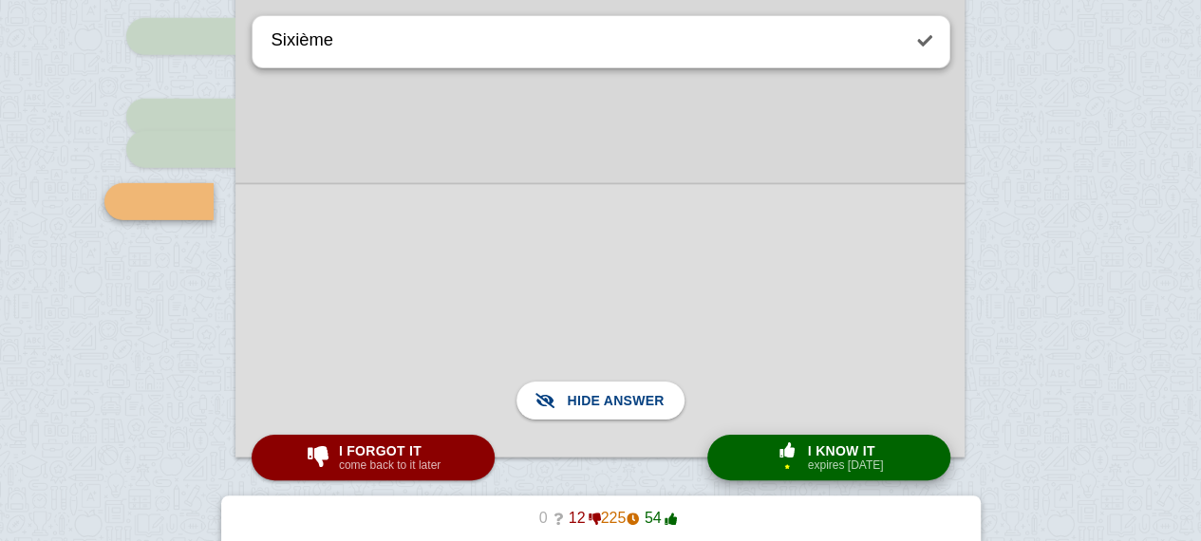
click at [752, 435] on button "× 1 I know it expires [DATE]" at bounding box center [828, 458] width 243 height 46
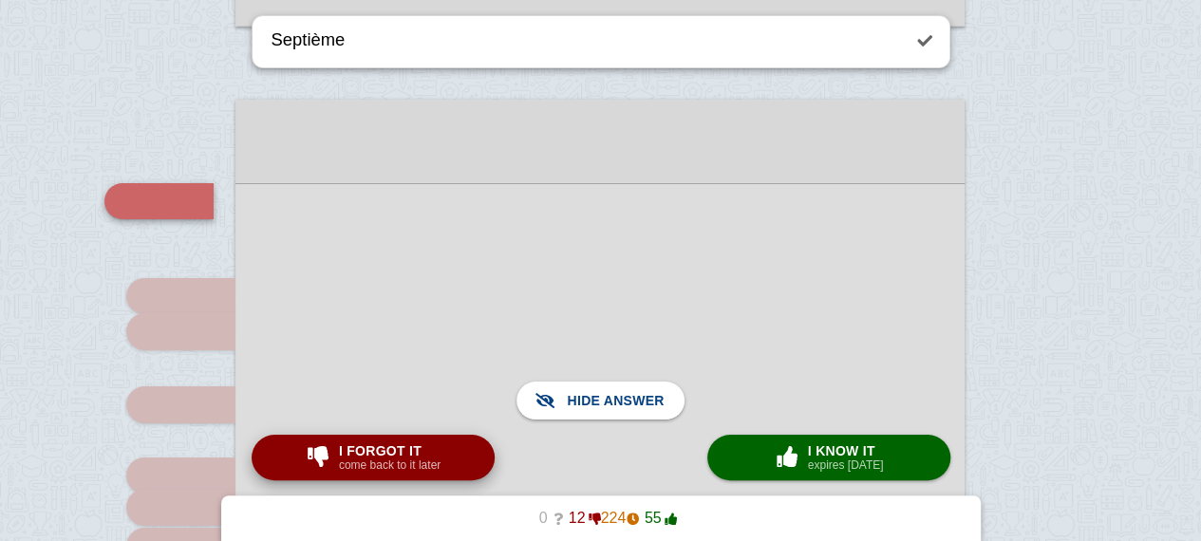
click at [312, 446] on span "button" at bounding box center [318, 457] width 34 height 25
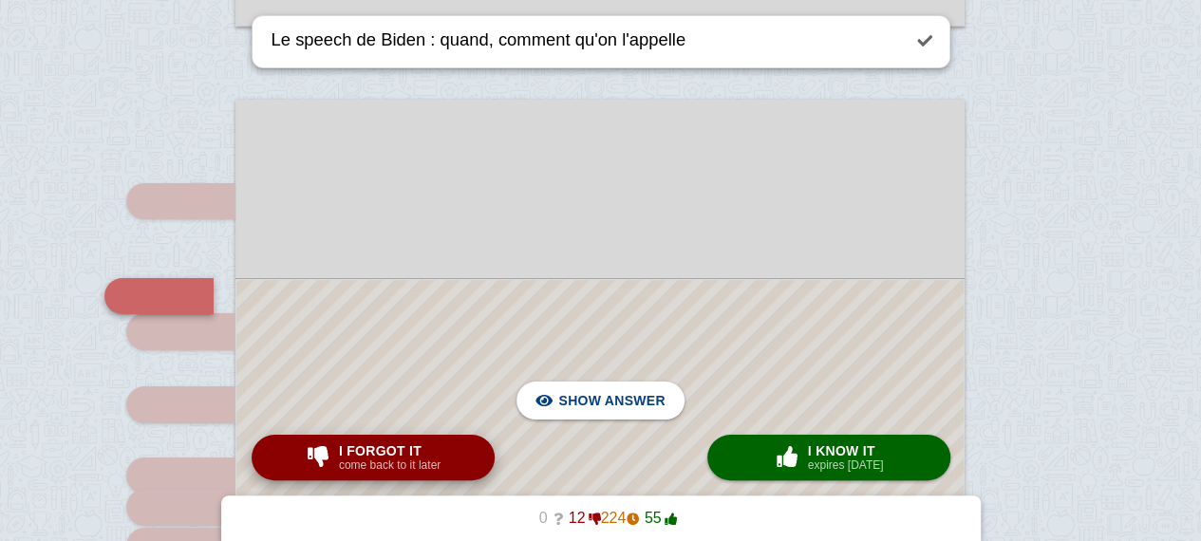
scroll to position [6909, 0]
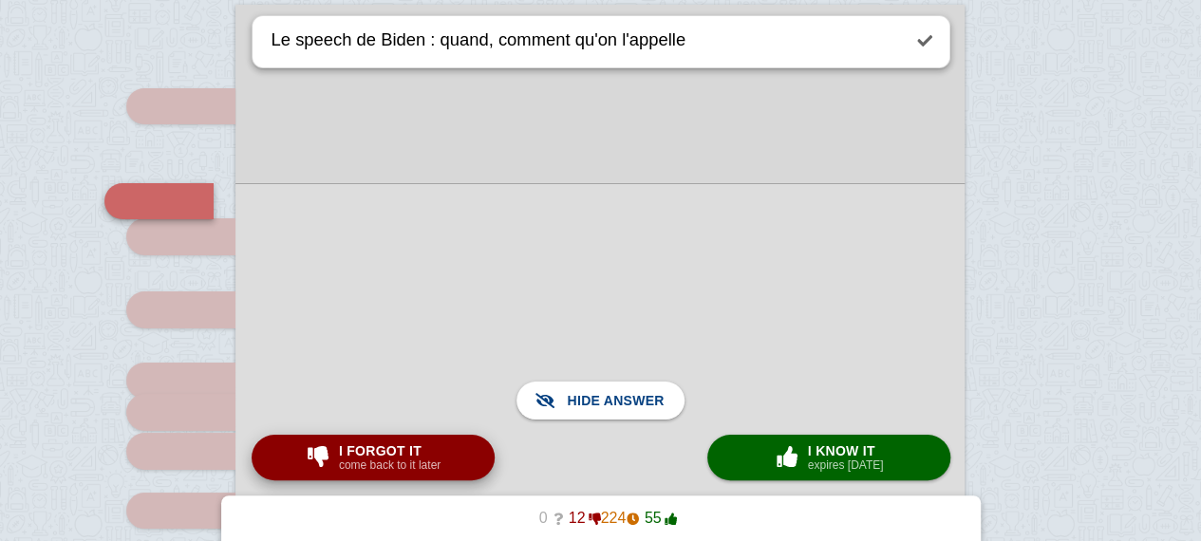
click at [396, 460] on small "come back to it later" at bounding box center [390, 465] width 102 height 13
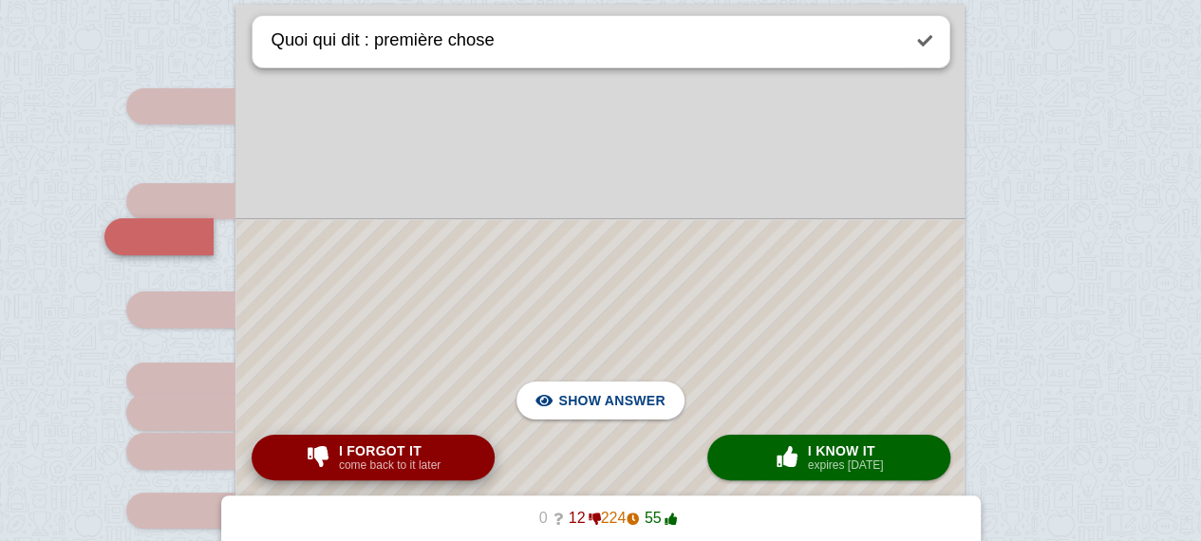
scroll to position [6944, 0]
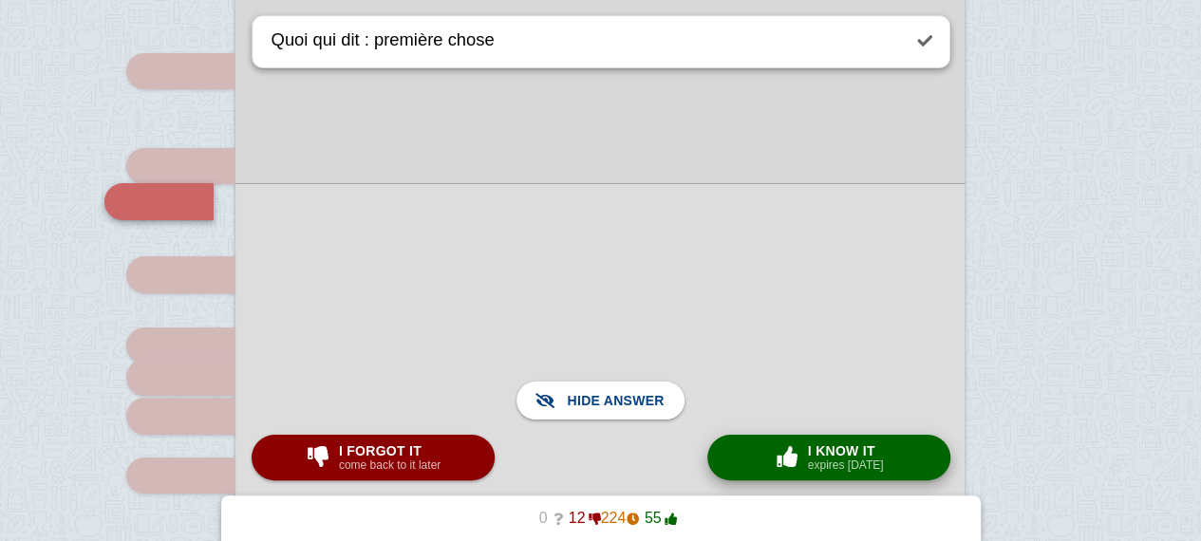
click at [816, 472] on small "expires [DATE]" at bounding box center [846, 465] width 76 height 13
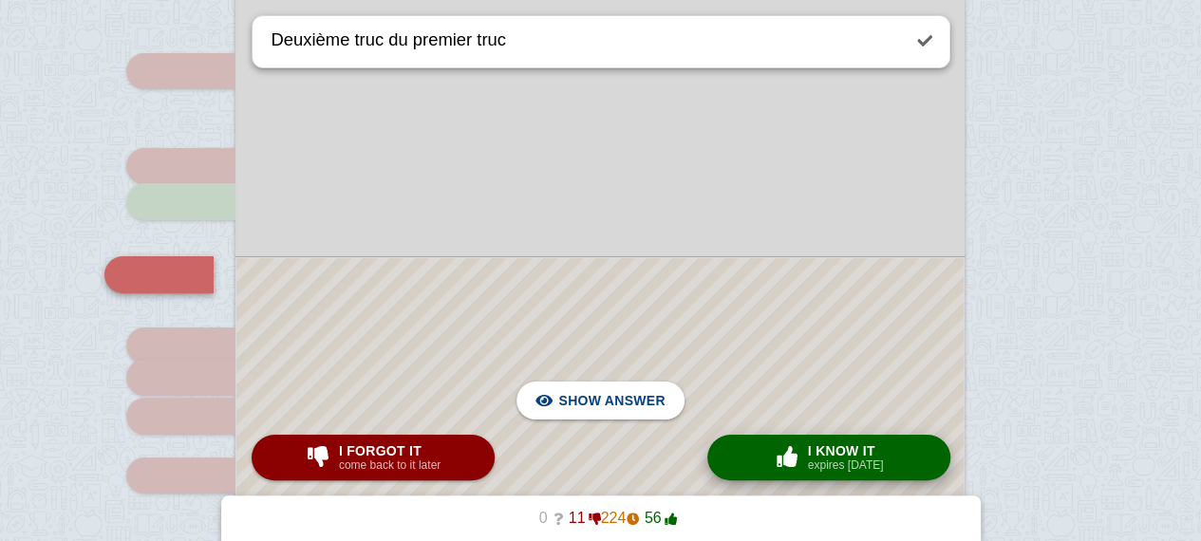
scroll to position [7017, 0]
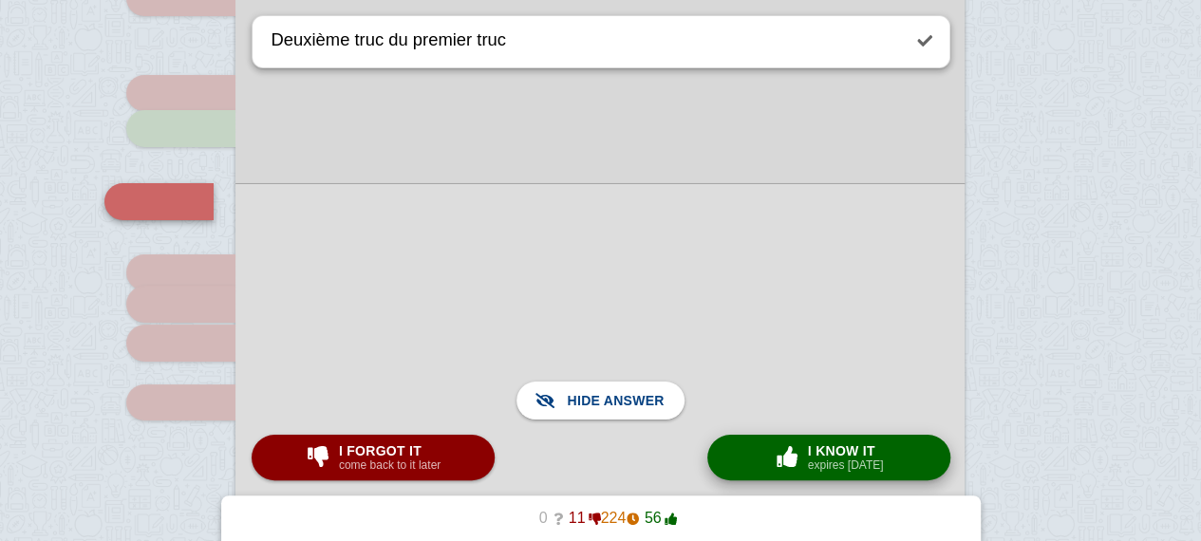
click at [788, 442] on div "× 0 I know it expires [DATE]" at bounding box center [829, 457] width 118 height 30
type textarea "Deuxième chose"
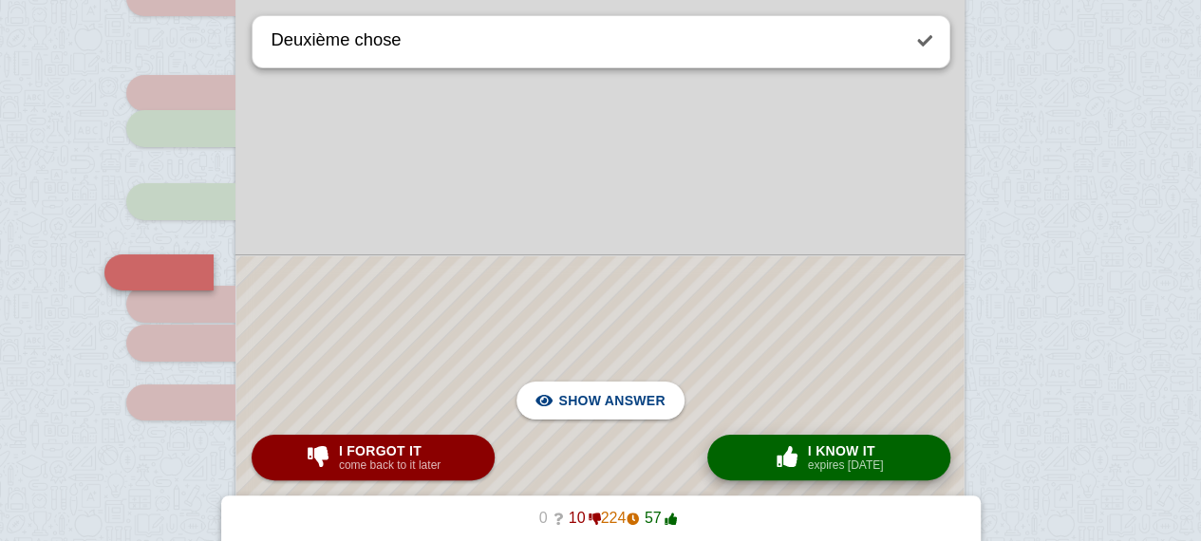
scroll to position [7087, 0]
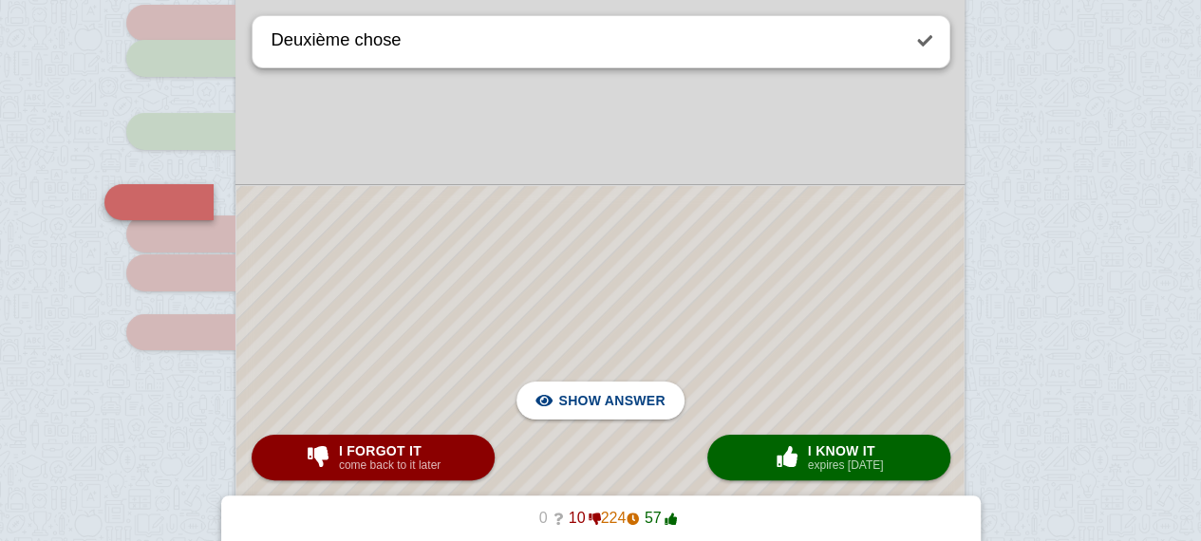
click at [712, 267] on div at bounding box center [599, 520] width 727 height 669
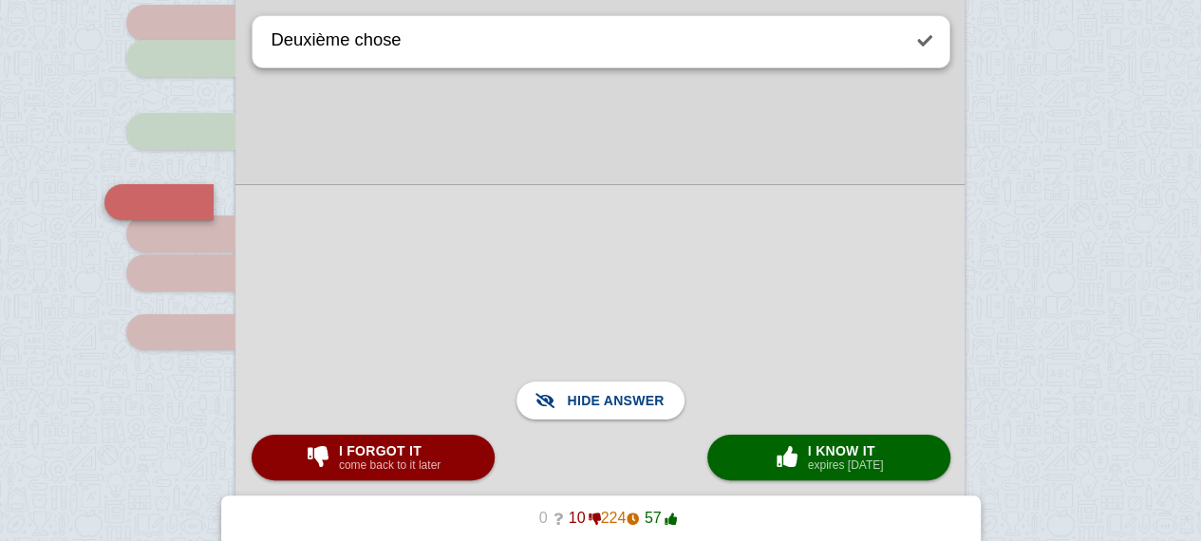
click at [712, 267] on div at bounding box center [599, 520] width 729 height 672
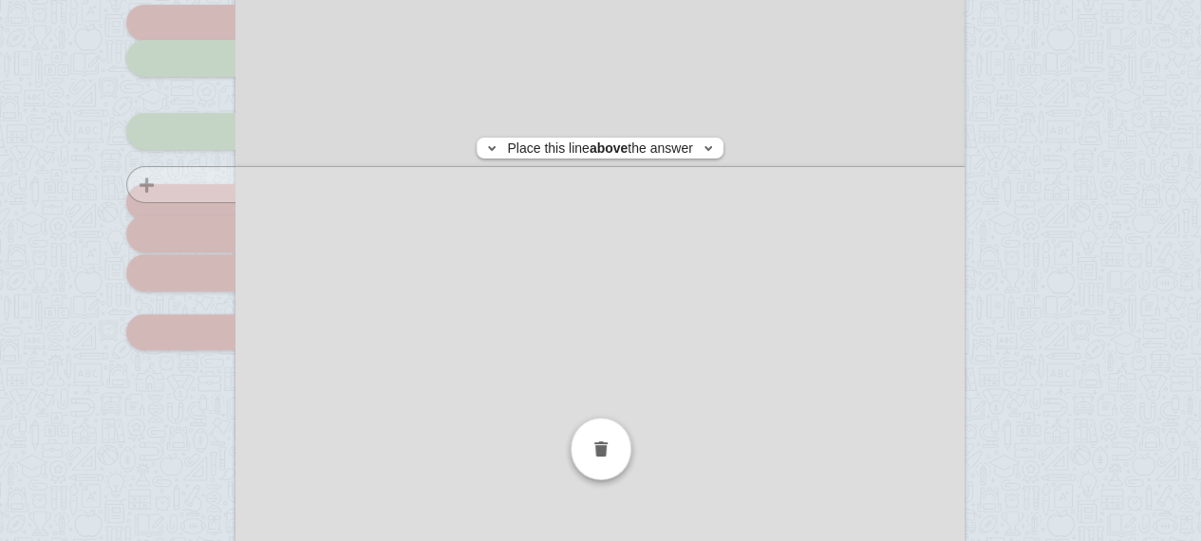
checkbox input "false"
click at [165, 193] on img at bounding box center [150, 202] width 46 height 18
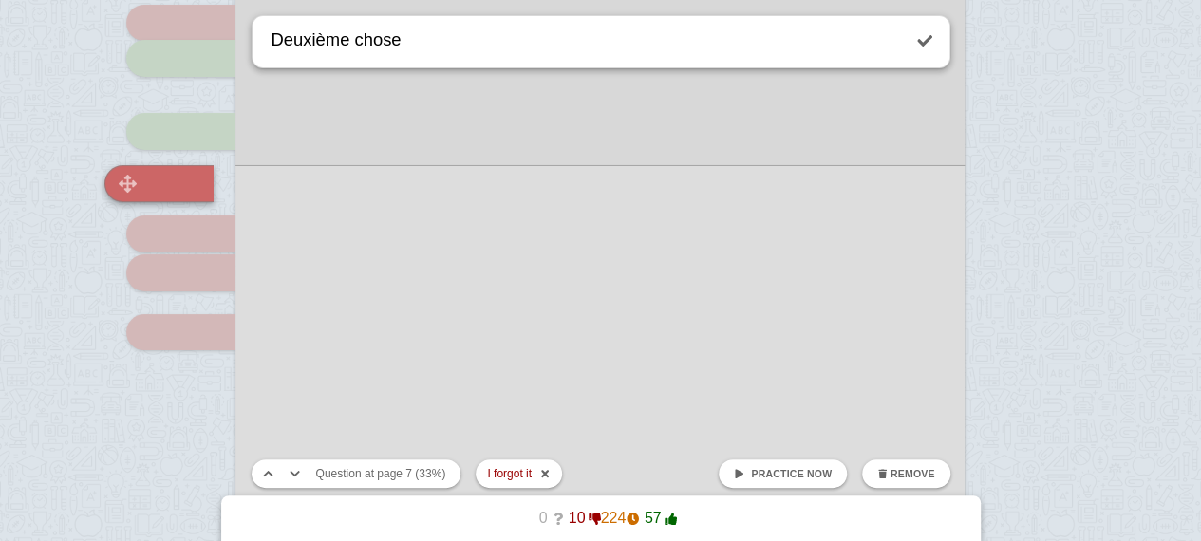
scroll to position [7069, 0]
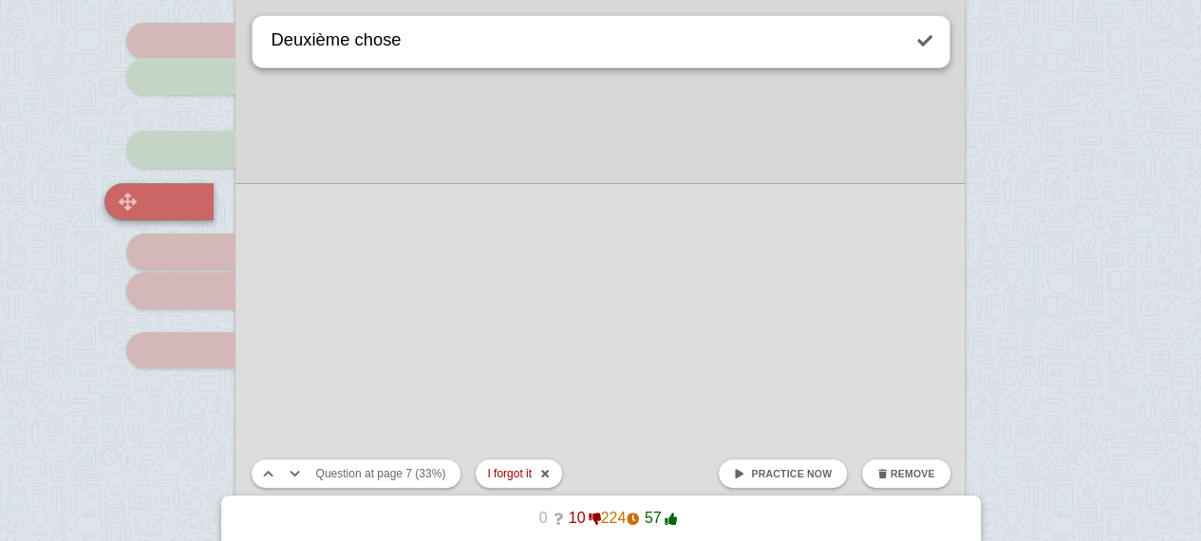
click at [170, 185] on div at bounding box center [158, 201] width 109 height 36
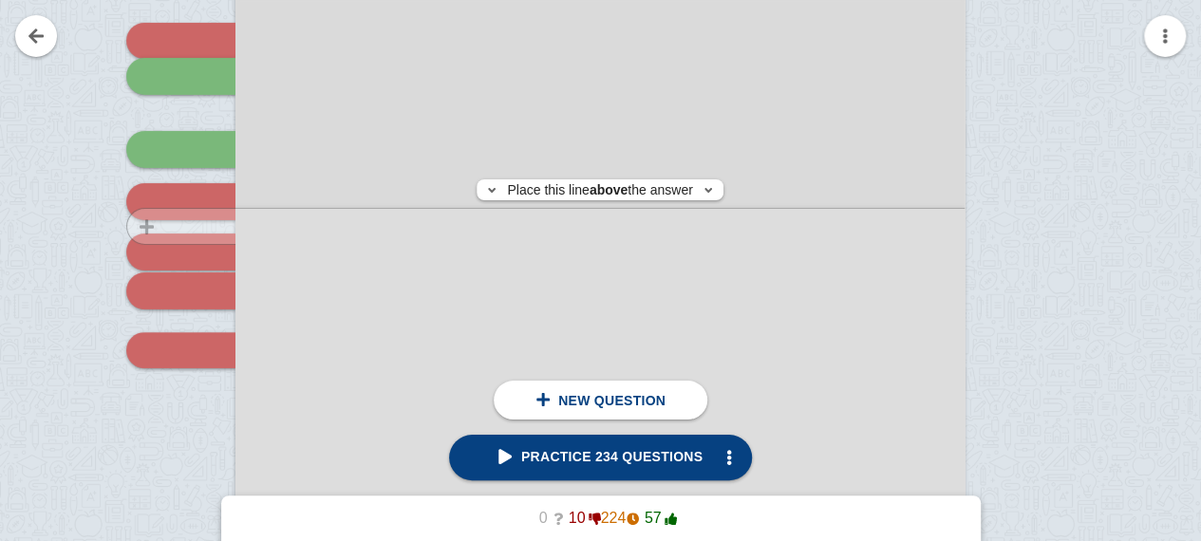
click at [185, 214] on div at bounding box center [180, 201] width 109 height 36
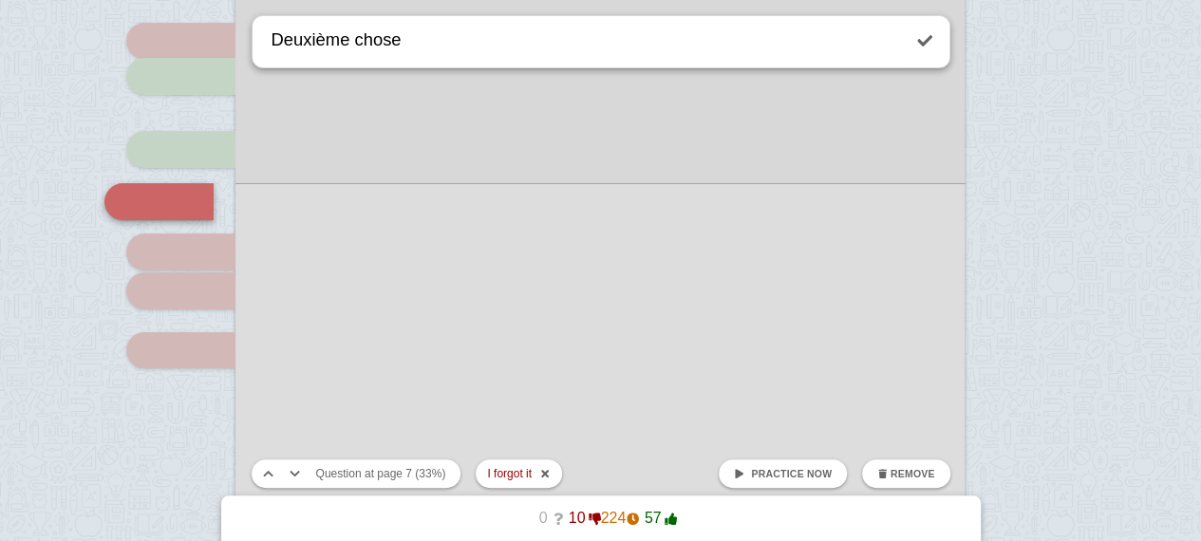
click at [909, 476] on span "Remove" at bounding box center [913, 473] width 45 height 11
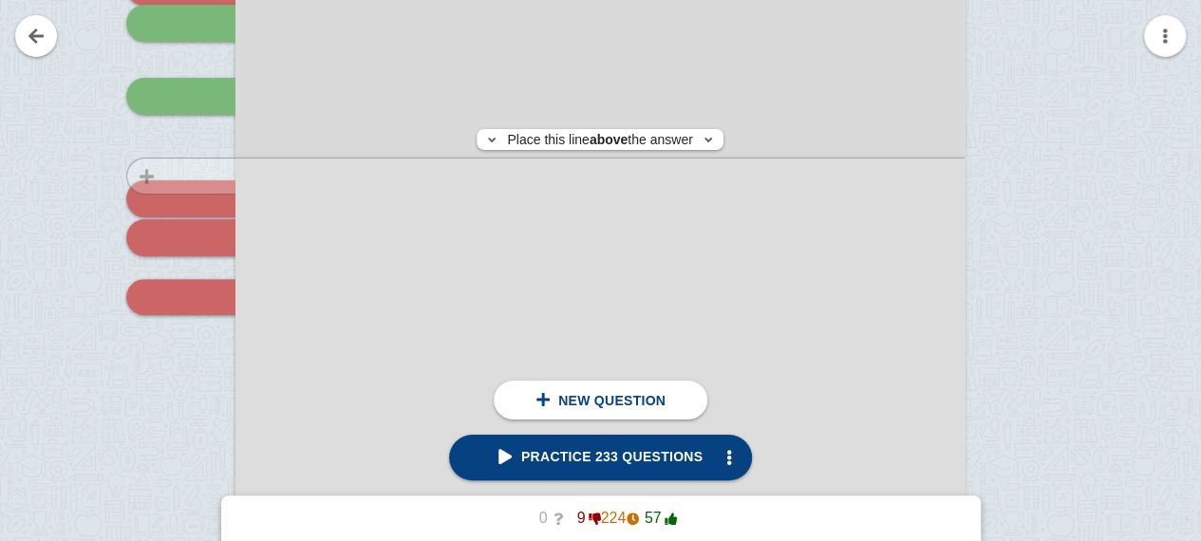
scroll to position [7126, 0]
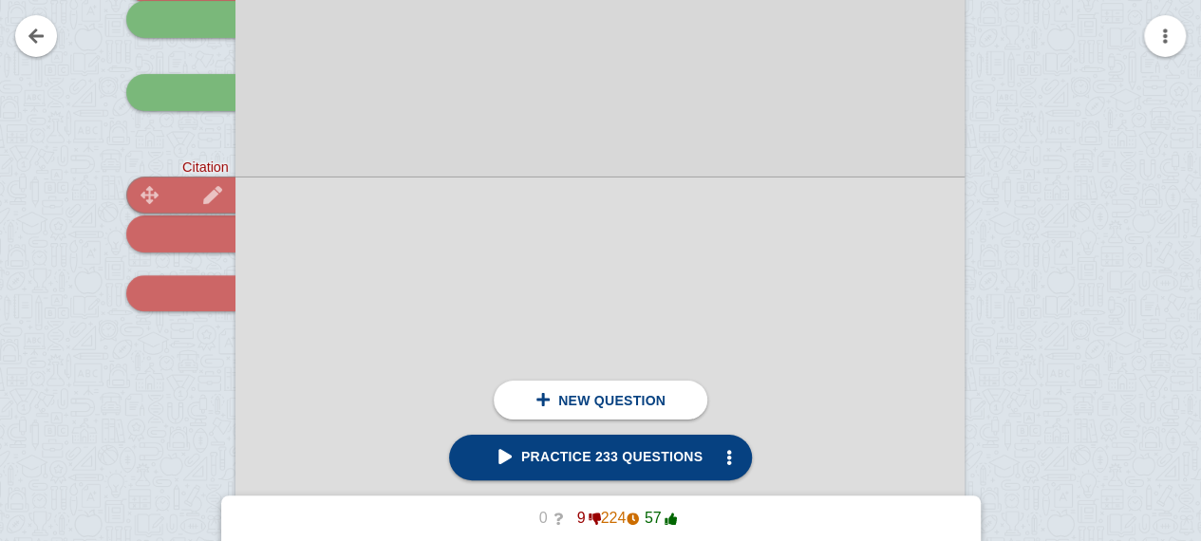
click at [188, 205] on div at bounding box center [180, 195] width 109 height 36
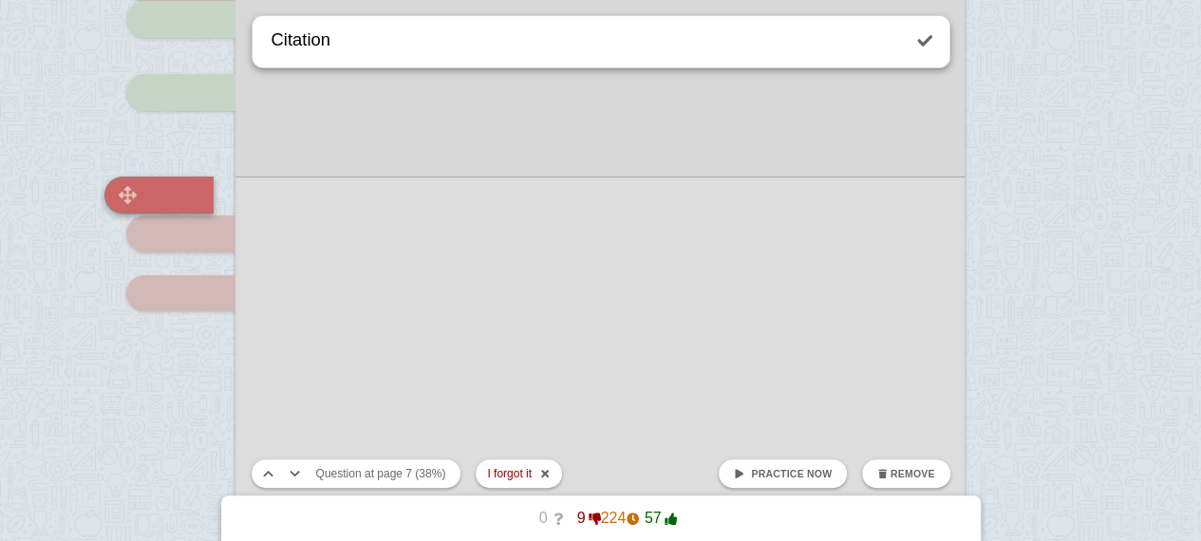
scroll to position [7119, 0]
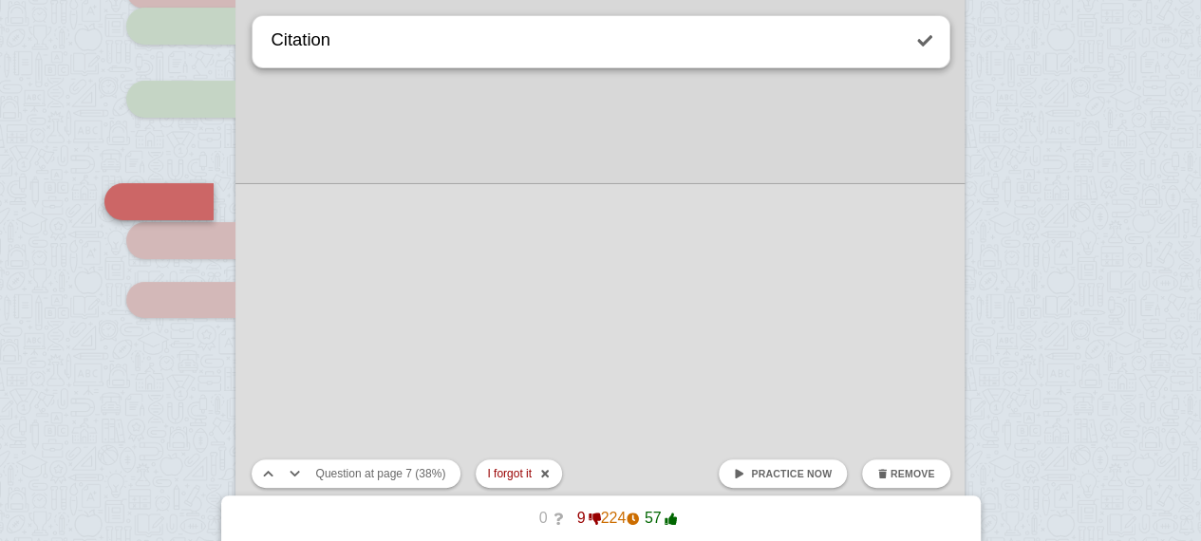
click at [896, 470] on span "Remove" at bounding box center [913, 473] width 45 height 11
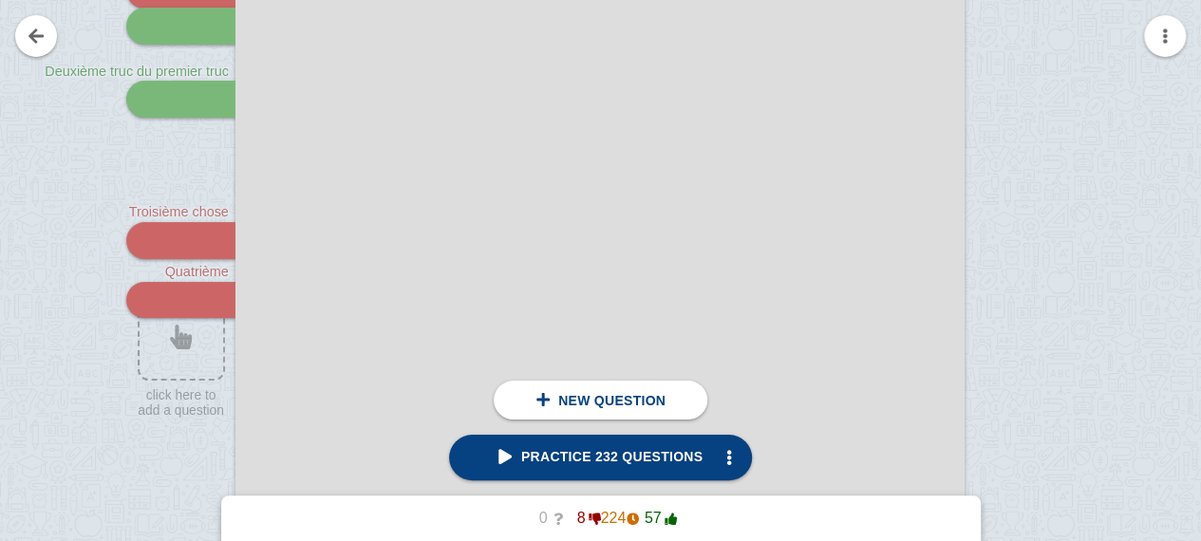
click at [757, 348] on div at bounding box center [599, 309] width 729 height 1030
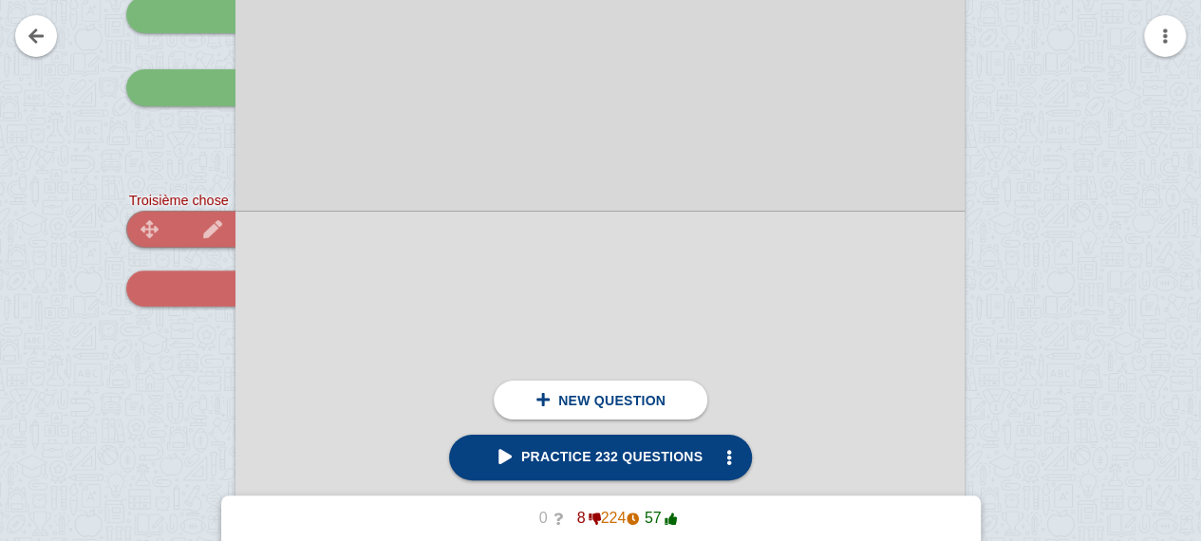
click at [184, 229] on div at bounding box center [180, 229] width 109 height 36
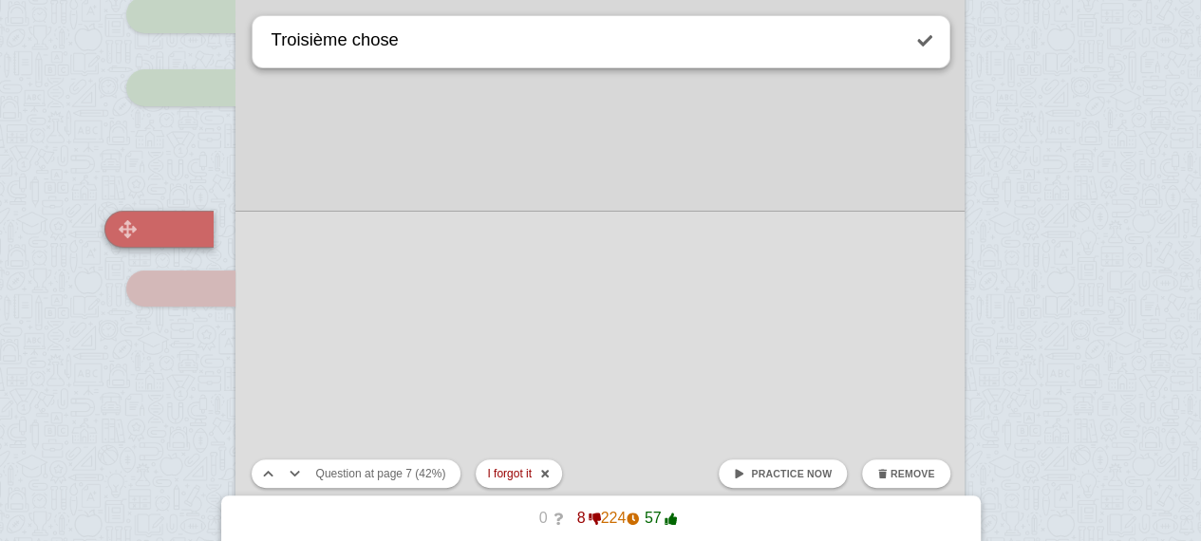
scroll to position [7158, 0]
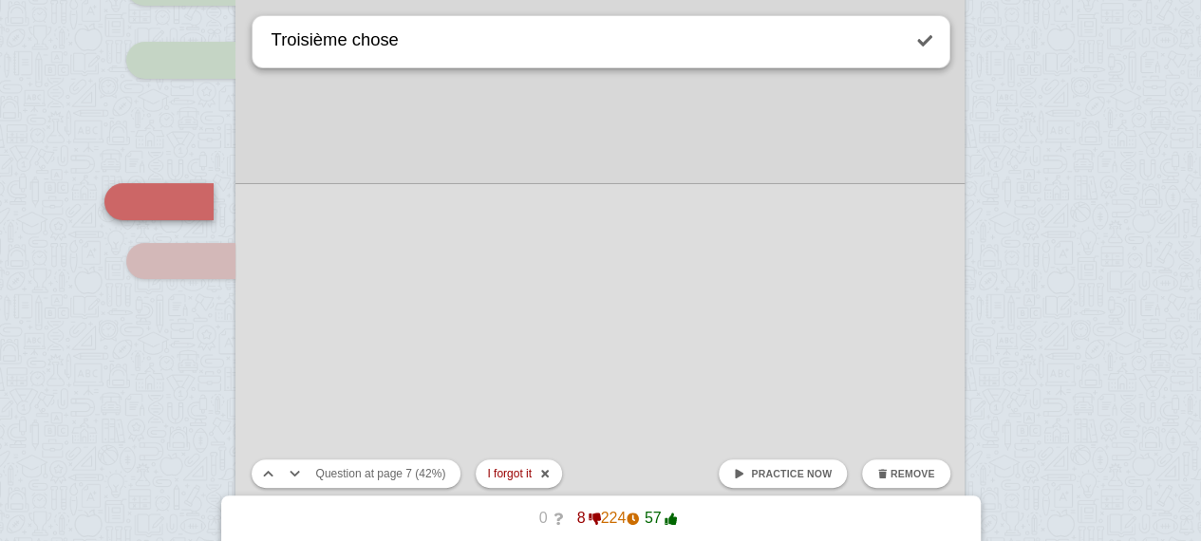
click at [894, 468] on span "Remove" at bounding box center [913, 473] width 45 height 11
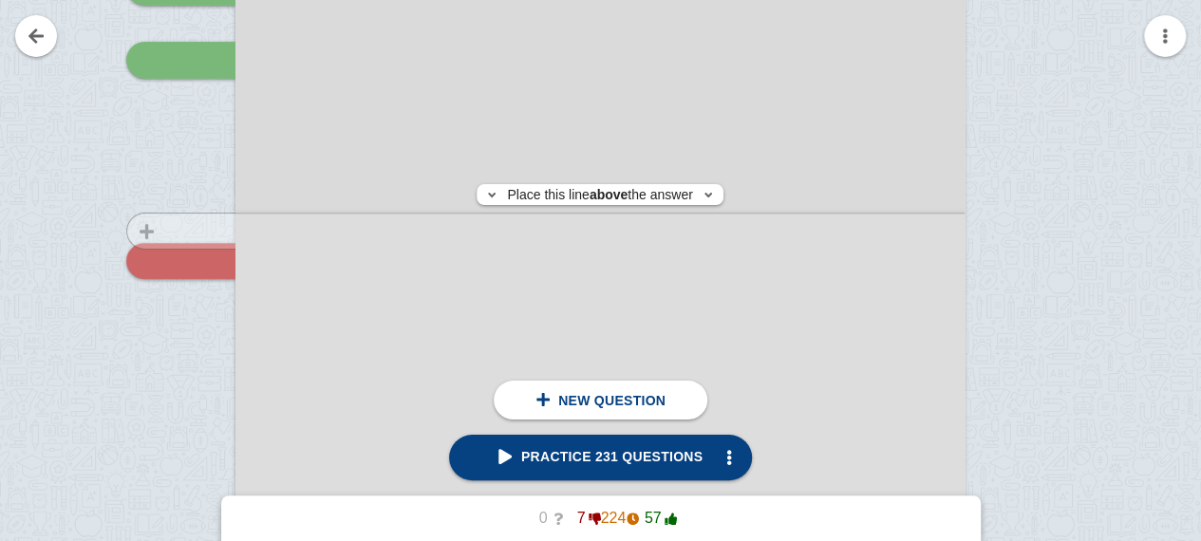
click at [192, 259] on img at bounding box center [213, 261] width 46 height 18
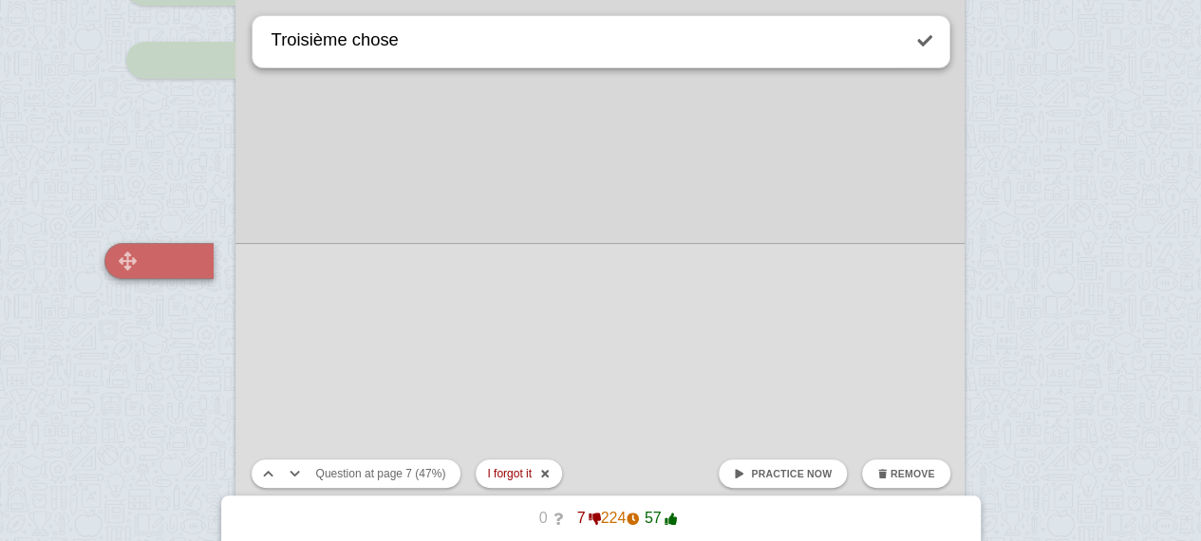
type textarea "Quatrième"
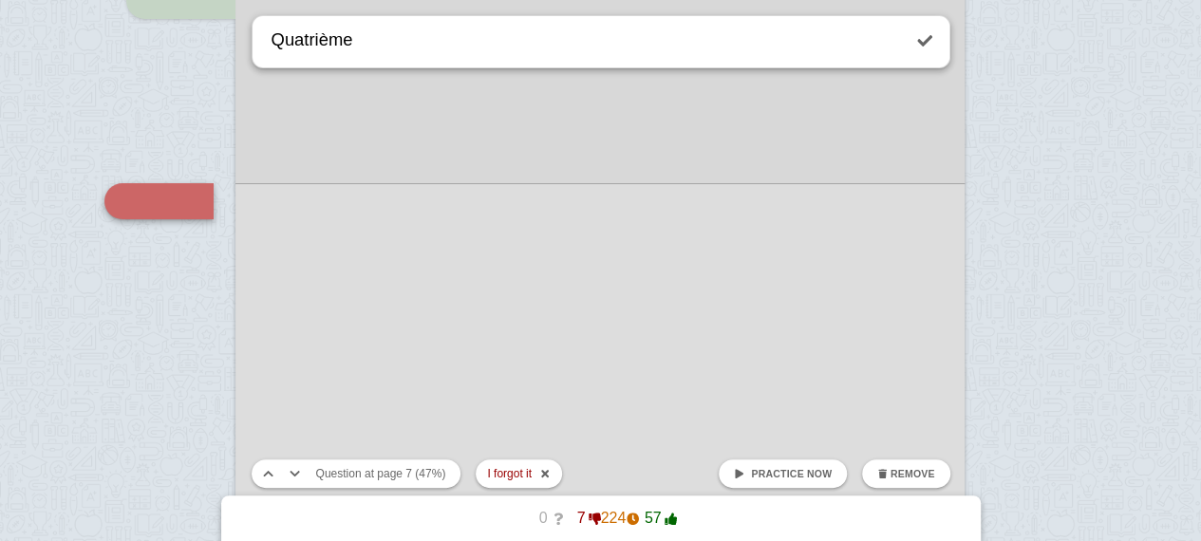
click at [803, 470] on span "Practice now" at bounding box center [791, 473] width 81 height 11
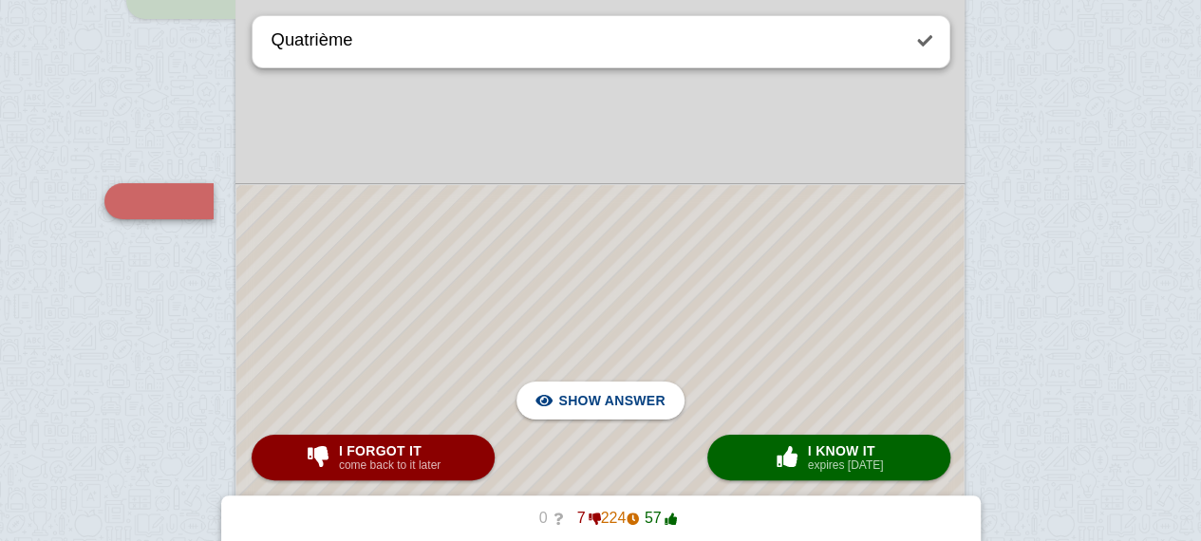
checkbox input "true"
click at [816, 344] on div at bounding box center [599, 454] width 727 height 539
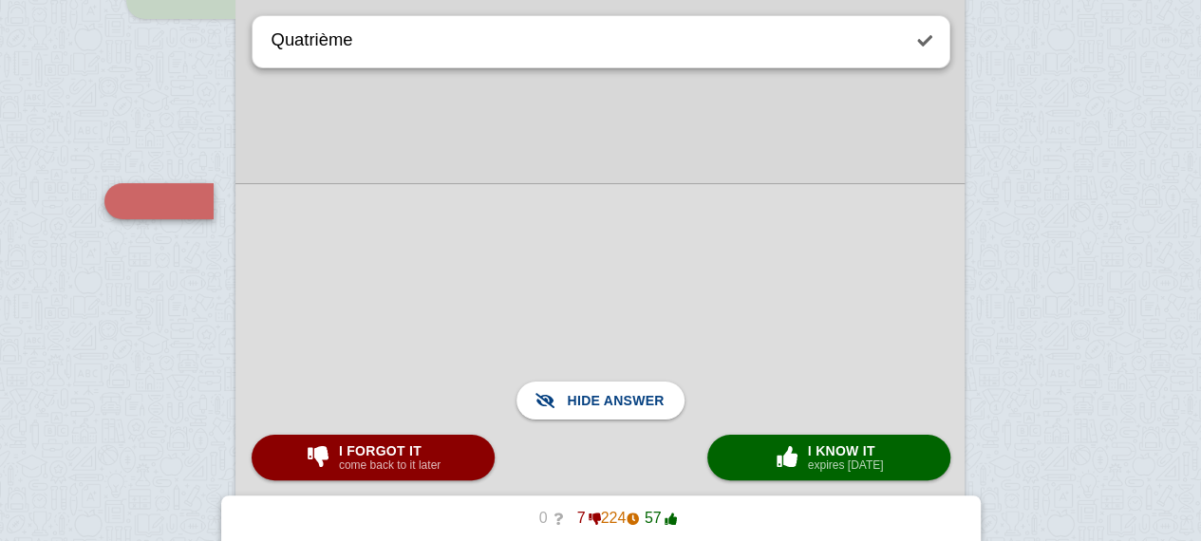
click at [698, 245] on div at bounding box center [599, 454] width 729 height 542
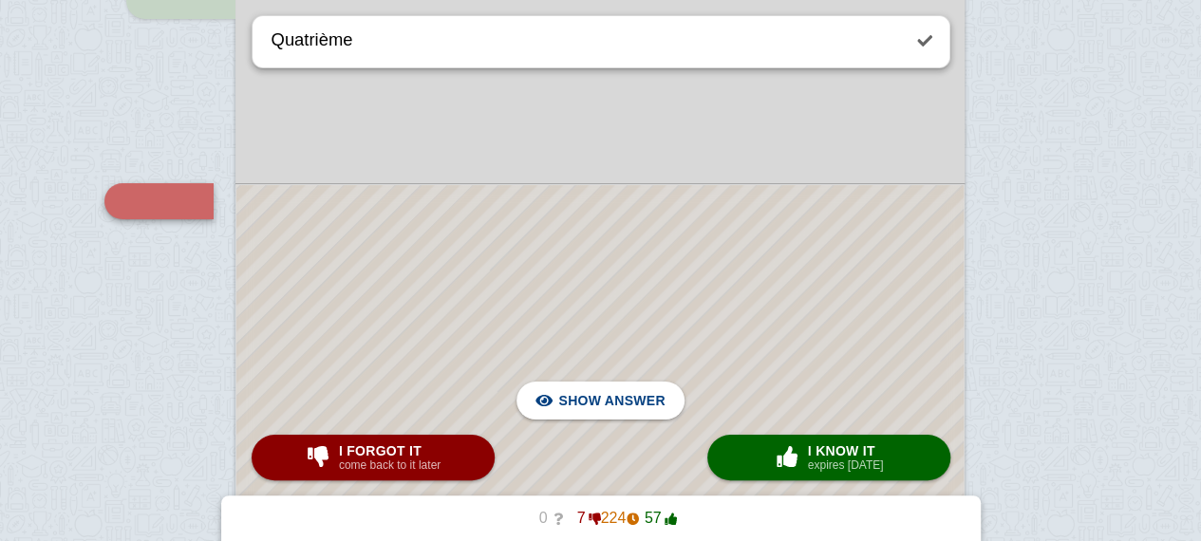
click at [698, 245] on div at bounding box center [599, 454] width 727 height 539
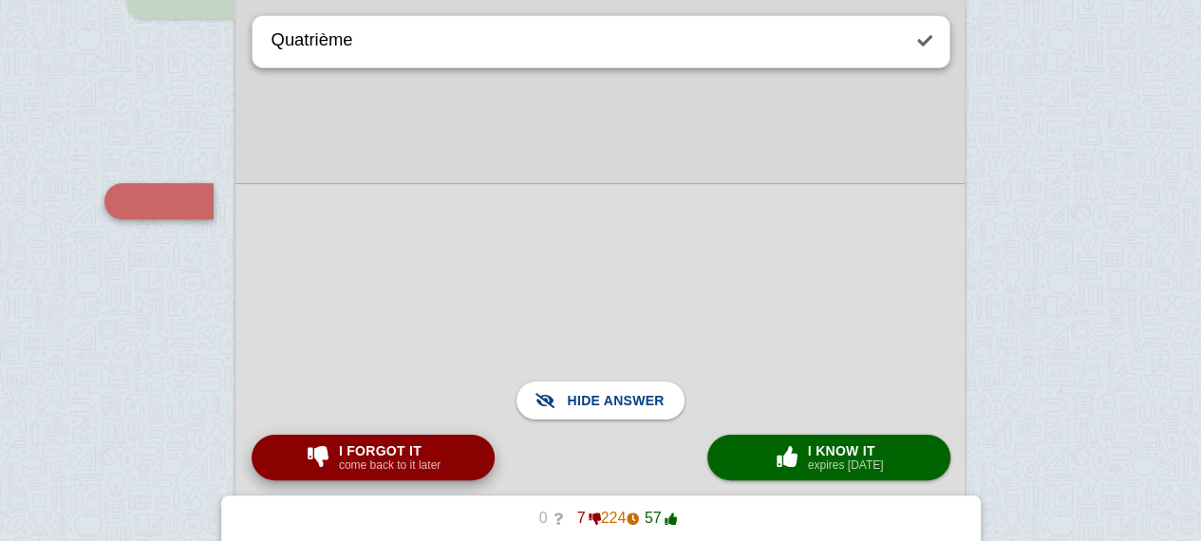
click at [404, 457] on span "I forgot it" at bounding box center [390, 450] width 102 height 15
type textarea "Thèse"
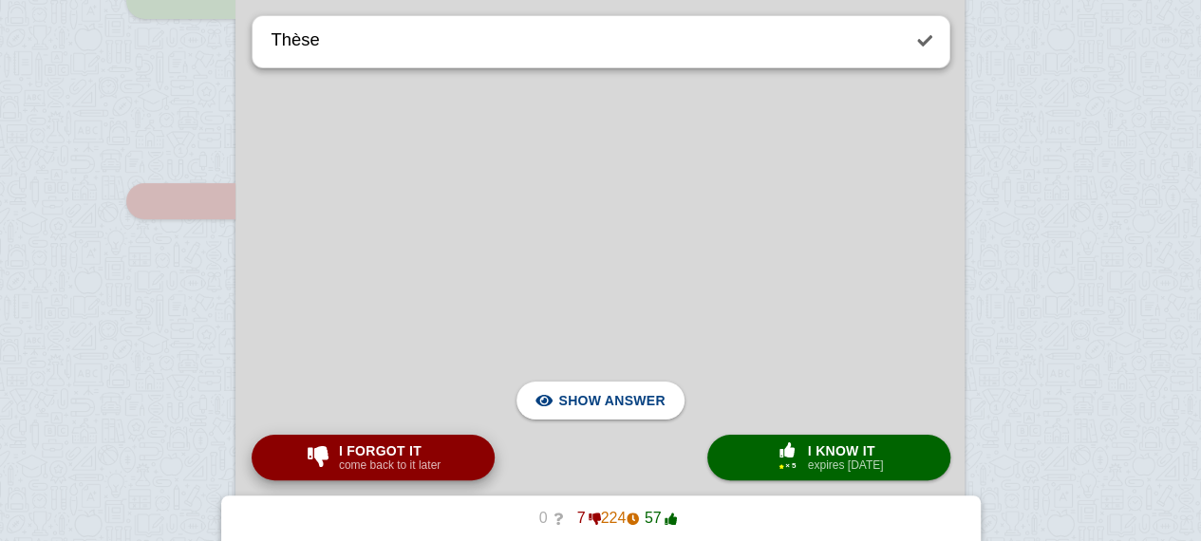
scroll to position [8241, 0]
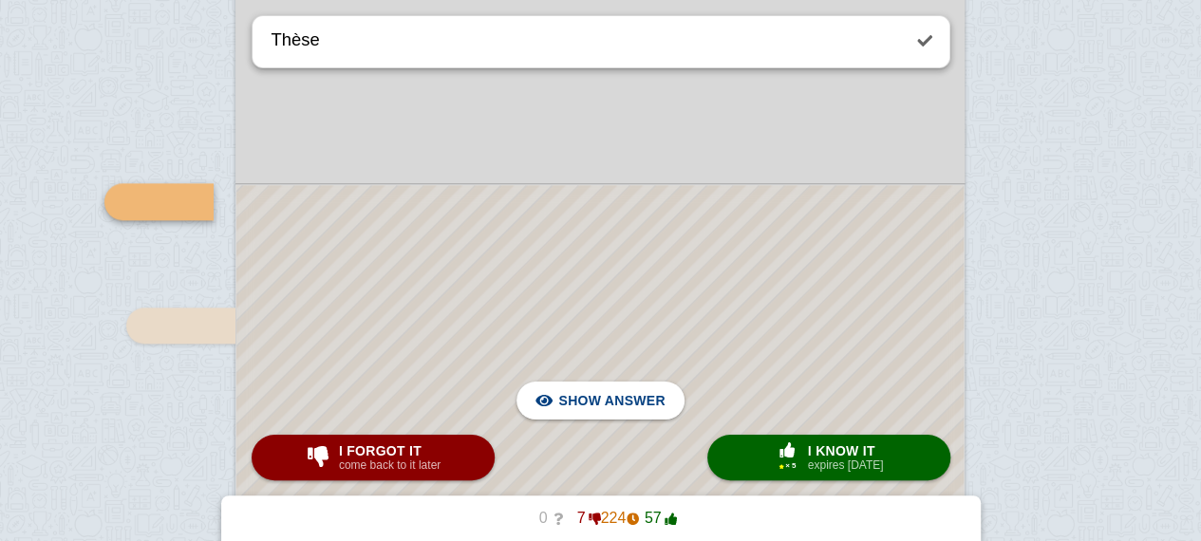
click at [579, 275] on div at bounding box center [599, 494] width 727 height 619
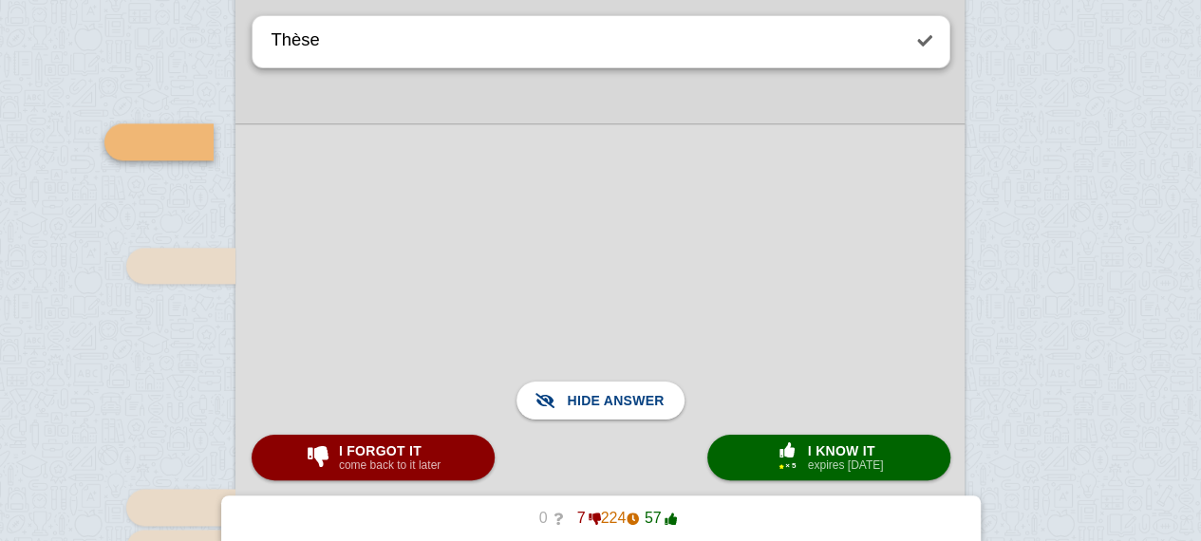
scroll to position [8302, 0]
click at [167, 138] on div at bounding box center [158, 140] width 109 height 36
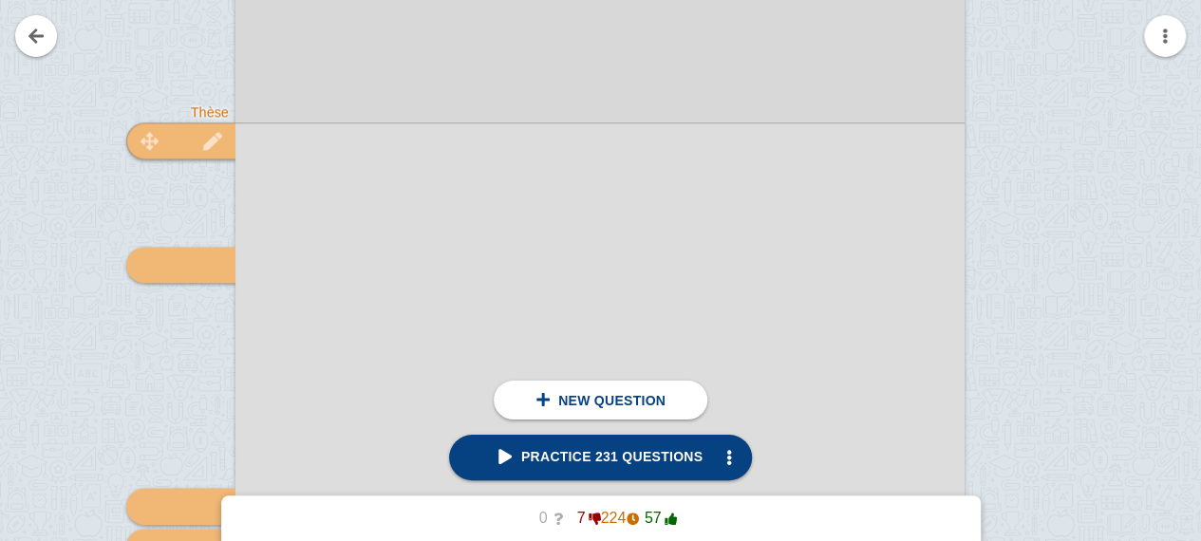
click at [174, 147] on div at bounding box center [180, 140] width 109 height 36
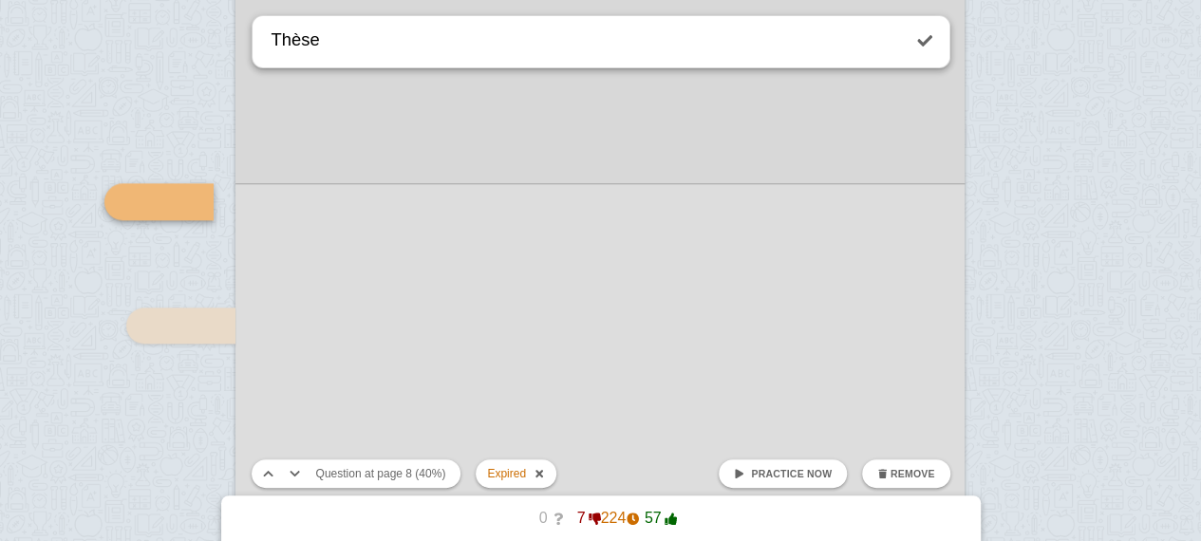
click at [923, 474] on span "Remove" at bounding box center [913, 473] width 45 height 11
checkbox input "false"
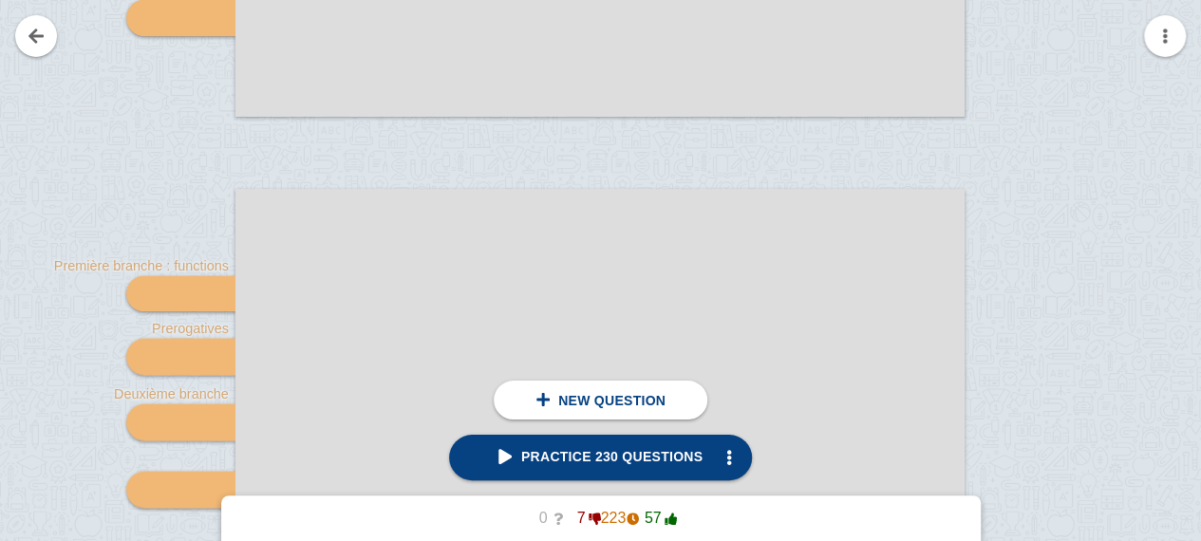
scroll to position [8931, 0]
